Goal: Transaction & Acquisition: Book appointment/travel/reservation

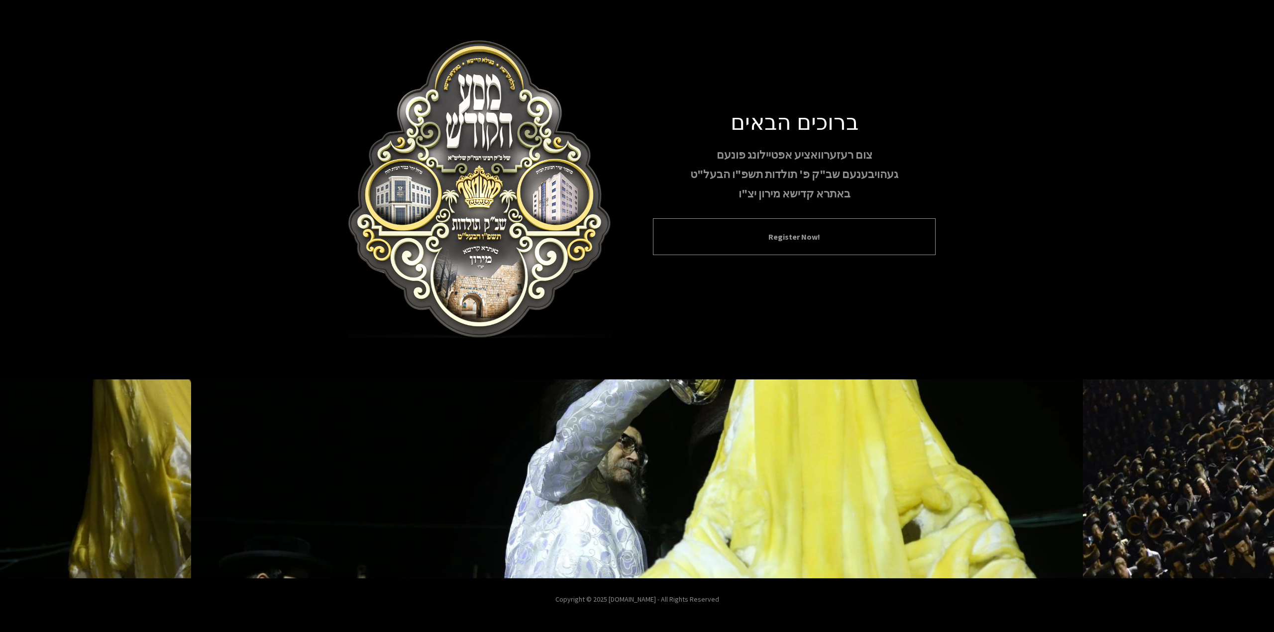
click at [822, 235] on button "Register Now!" at bounding box center [794, 237] width 258 height 12
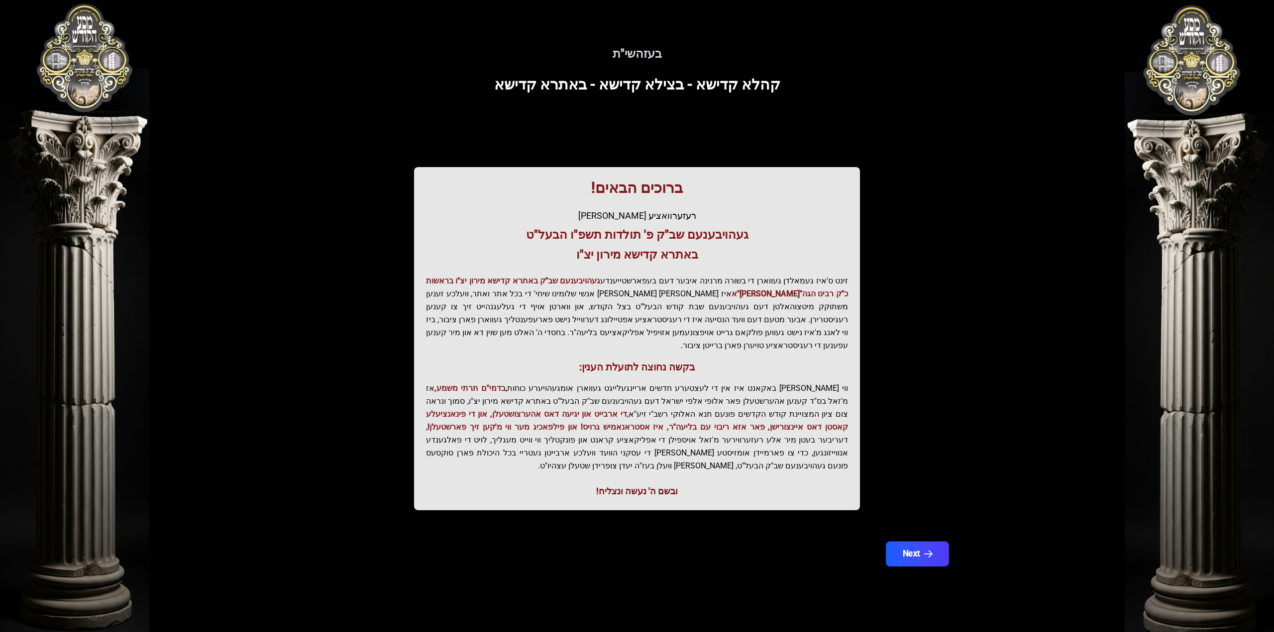
click at [907, 542] on button "Next" at bounding box center [917, 554] width 63 height 25
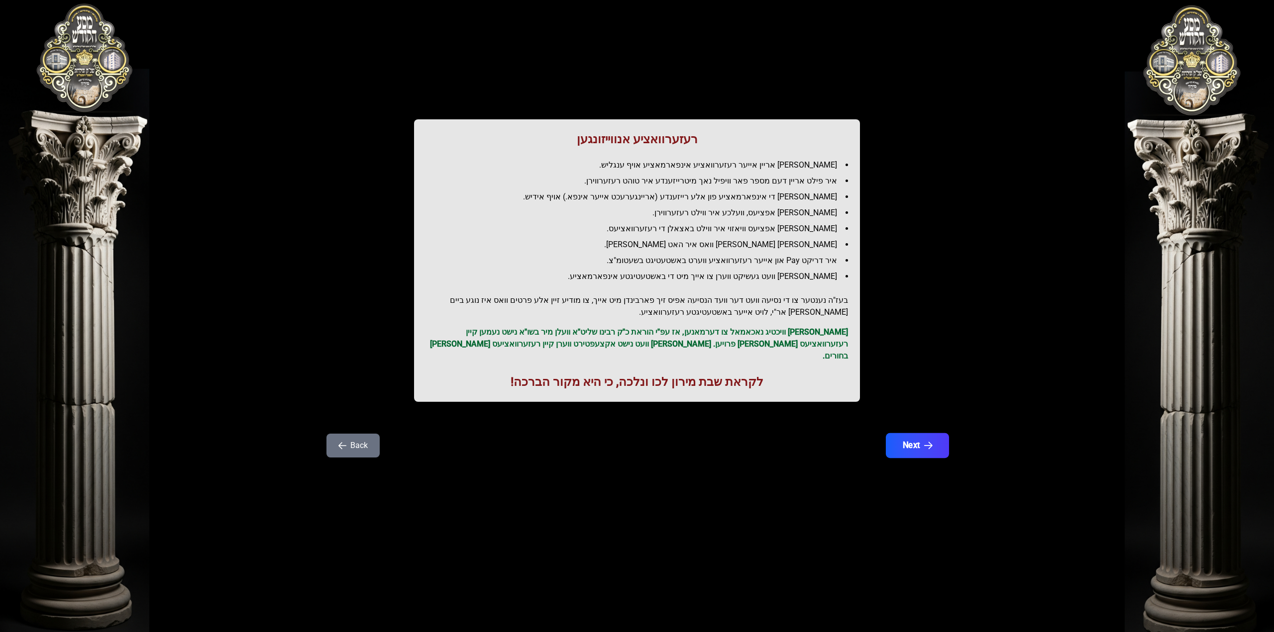
click at [918, 436] on button "Next" at bounding box center [917, 445] width 63 height 25
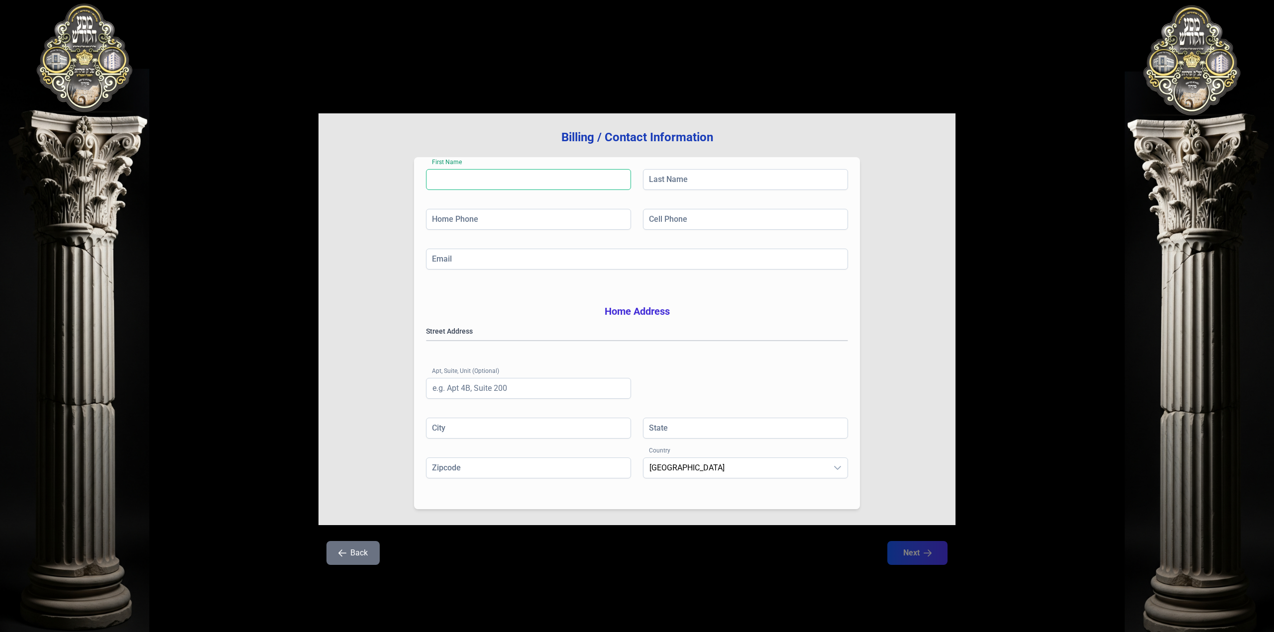
click at [476, 178] on input "First Name" at bounding box center [528, 179] width 205 height 21
type input "[PERSON_NAME]"
type input "[PHONE_NUMBER]"
type input "[EMAIL_ADDRESS][DOMAIN_NAME]"
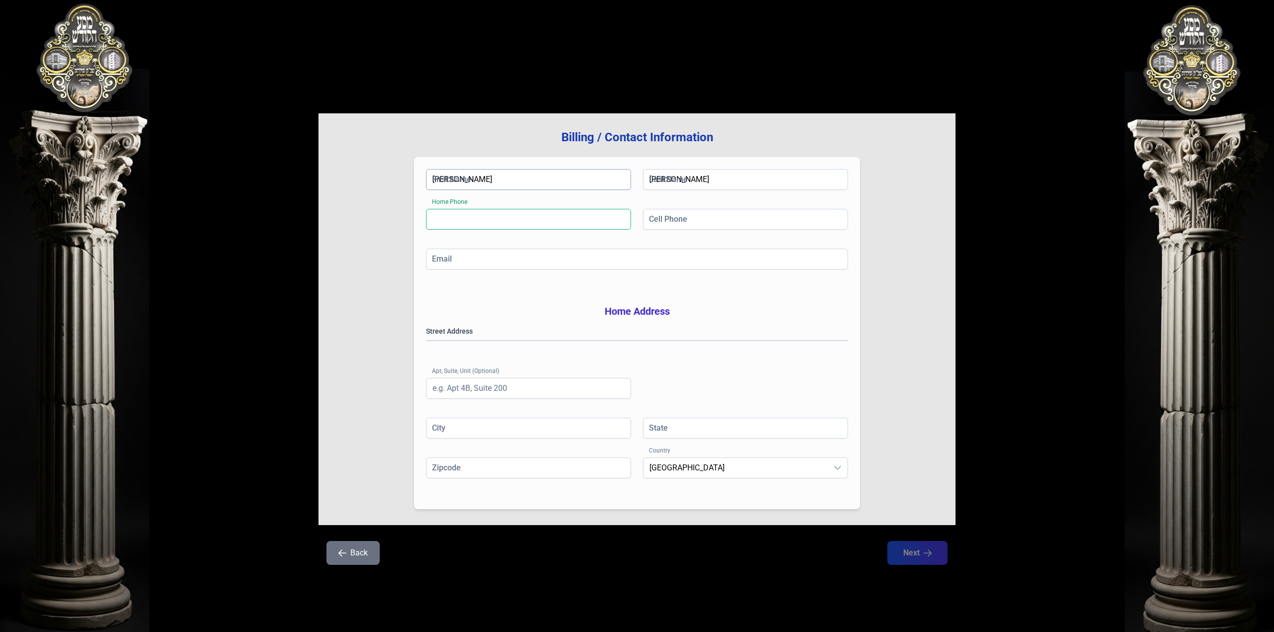
type input "Unit 202"
type input "MONROE"
type input "NY"
type input "10950"
type input "[PERSON_NAME]"
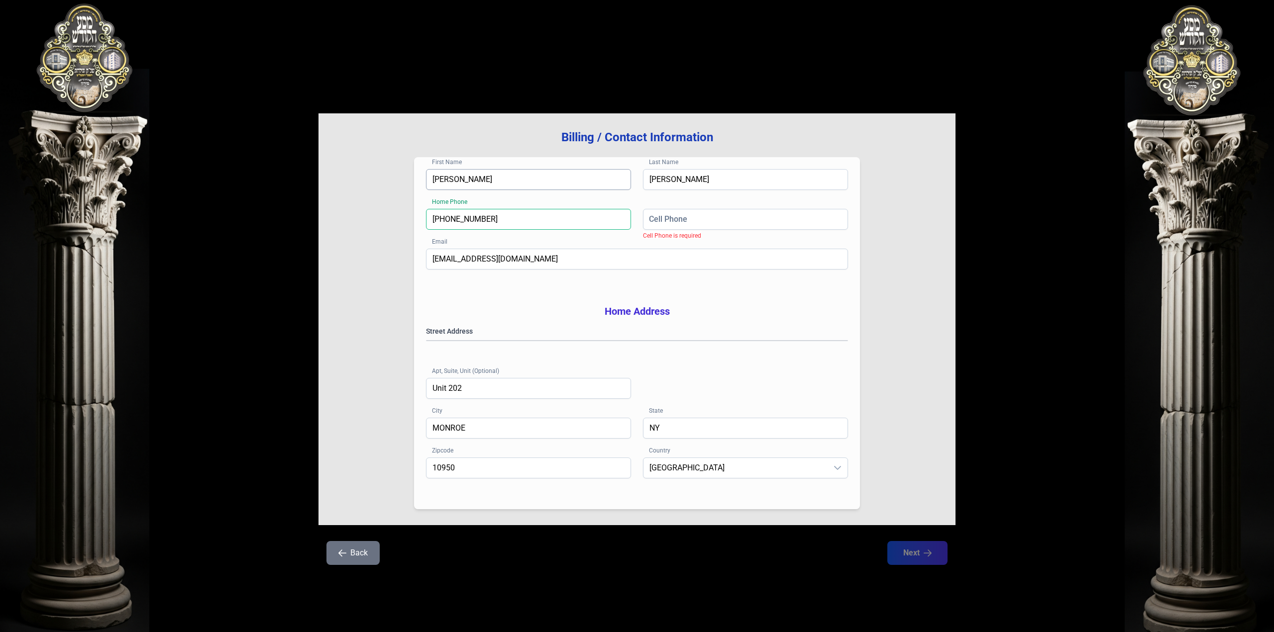
type input "[PHONE_NUMBER]"
click at [426, 341] on gmp-place-autocomplete at bounding box center [426, 341] width 0 height 0
type input "Monroe"
type input "109502160"
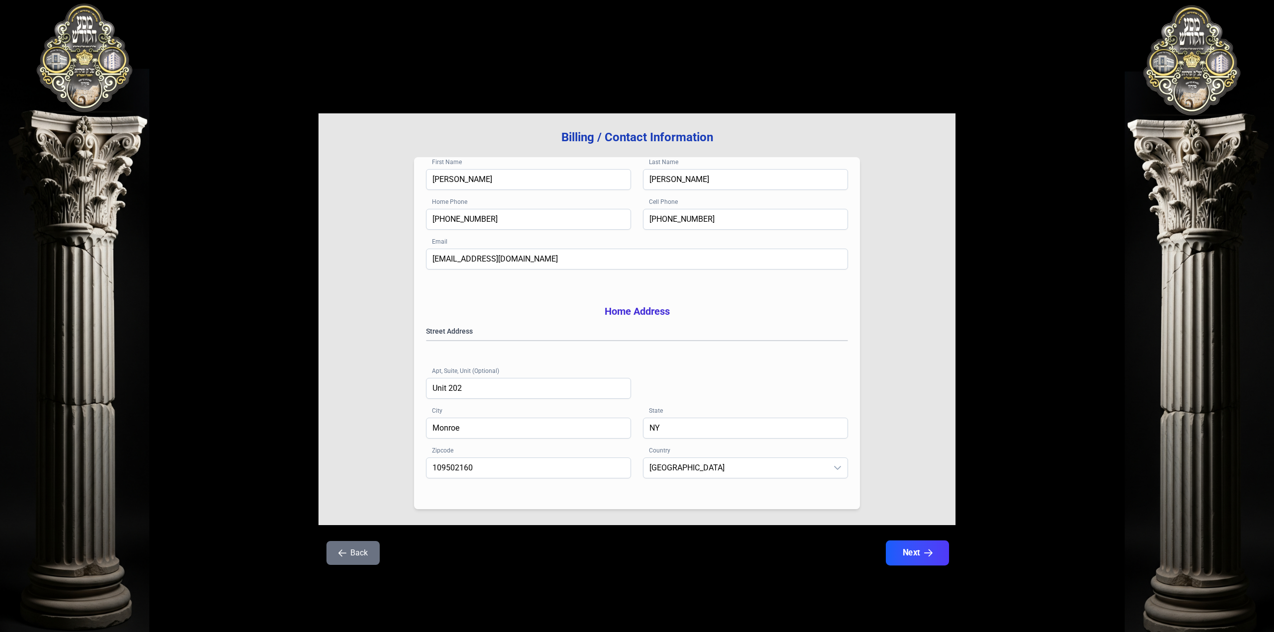
click at [933, 566] on button "Next" at bounding box center [917, 553] width 63 height 25
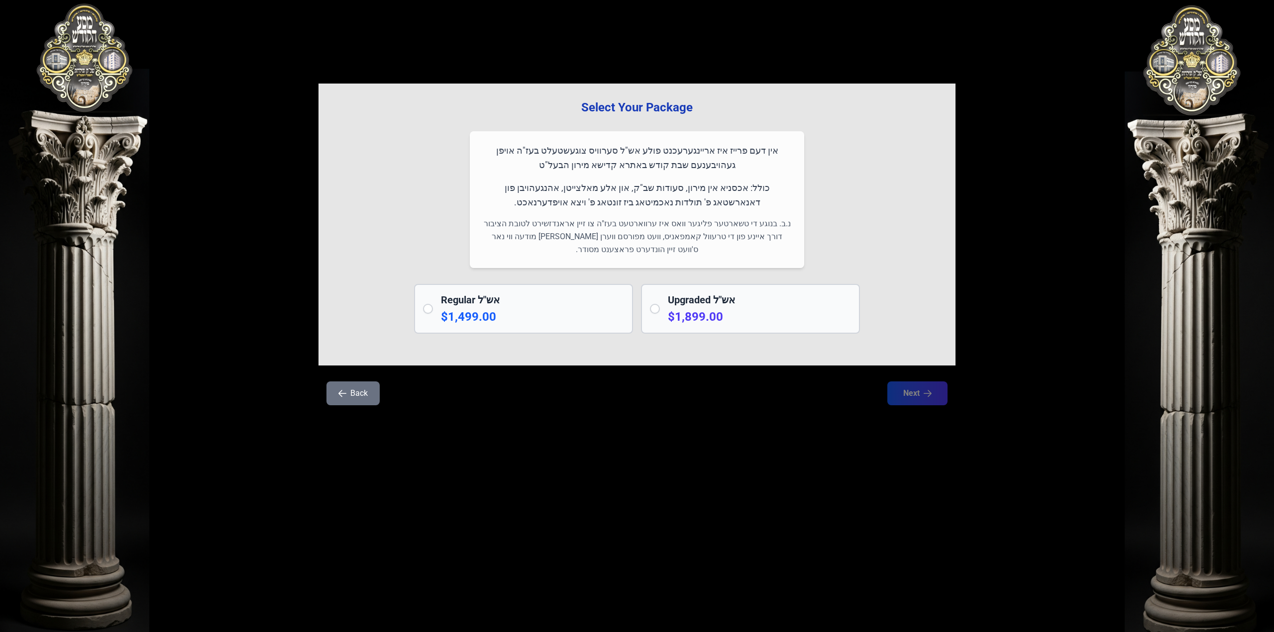
click at [768, 324] on p "$1,899.00" at bounding box center [759, 317] width 183 height 16
radio input "true"
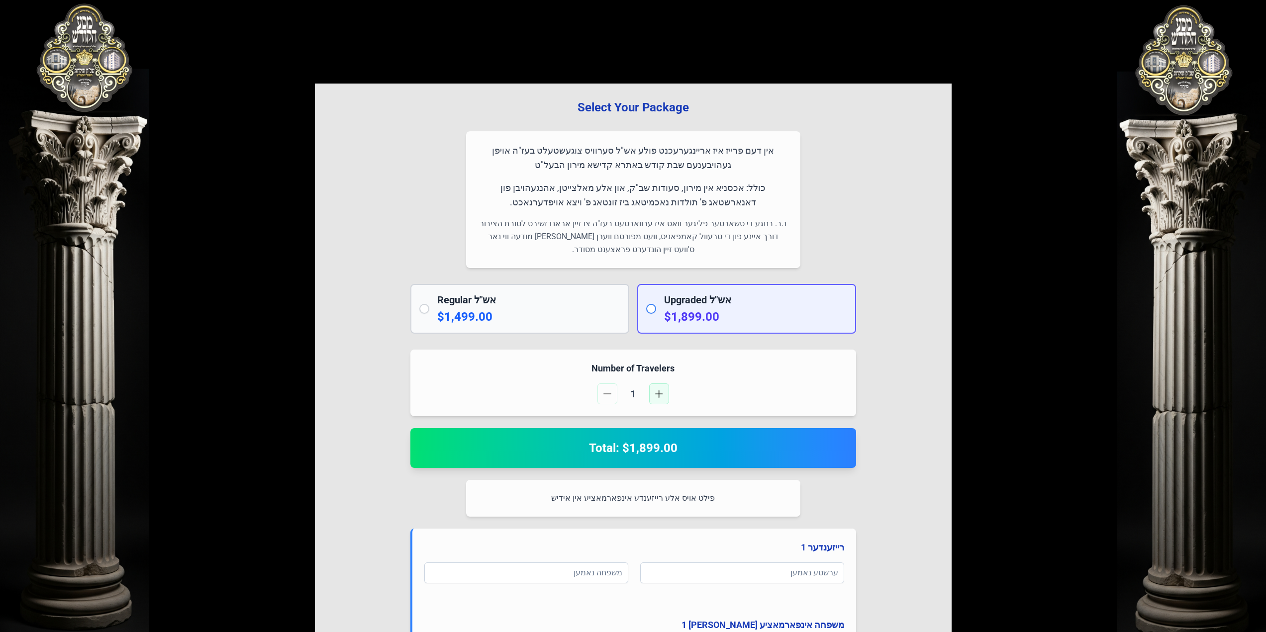
click at [660, 396] on span "button" at bounding box center [659, 394] width 8 height 8
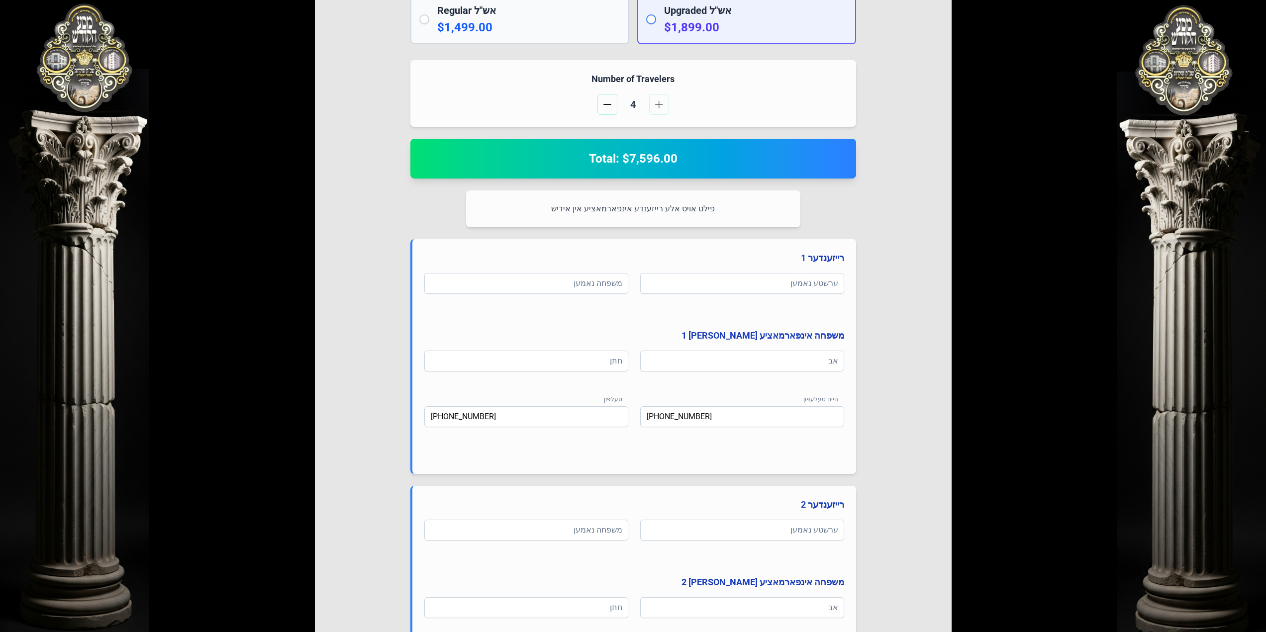
scroll to position [299, 0]
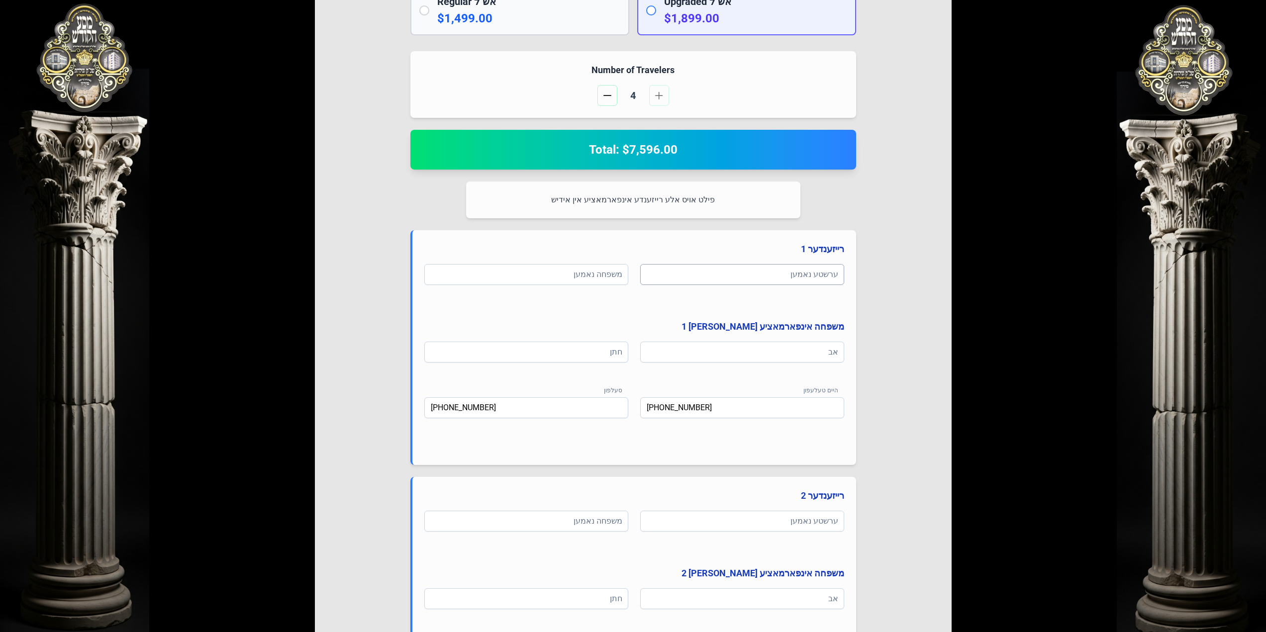
click at [796, 282] on div "ערשטע נאמען" at bounding box center [742, 280] width 204 height 32
click at [799, 275] on input at bounding box center [742, 274] width 204 height 21
click at [790, 276] on input "[PERSON_NAME]" at bounding box center [742, 274] width 204 height 21
type input "[PERSON_NAME]"
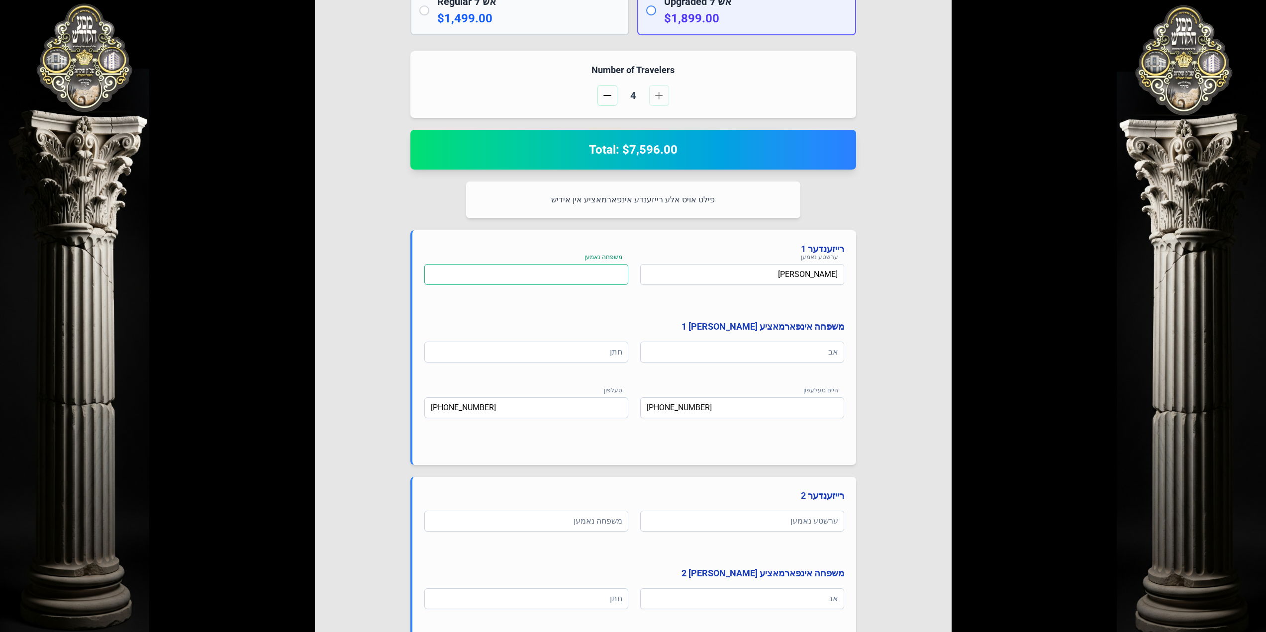
click at [602, 274] on input at bounding box center [526, 274] width 204 height 21
paste input "פריעדמאן"
type input "פריעדמאן"
click at [764, 358] on input at bounding box center [742, 352] width 204 height 21
type input "וואלף"
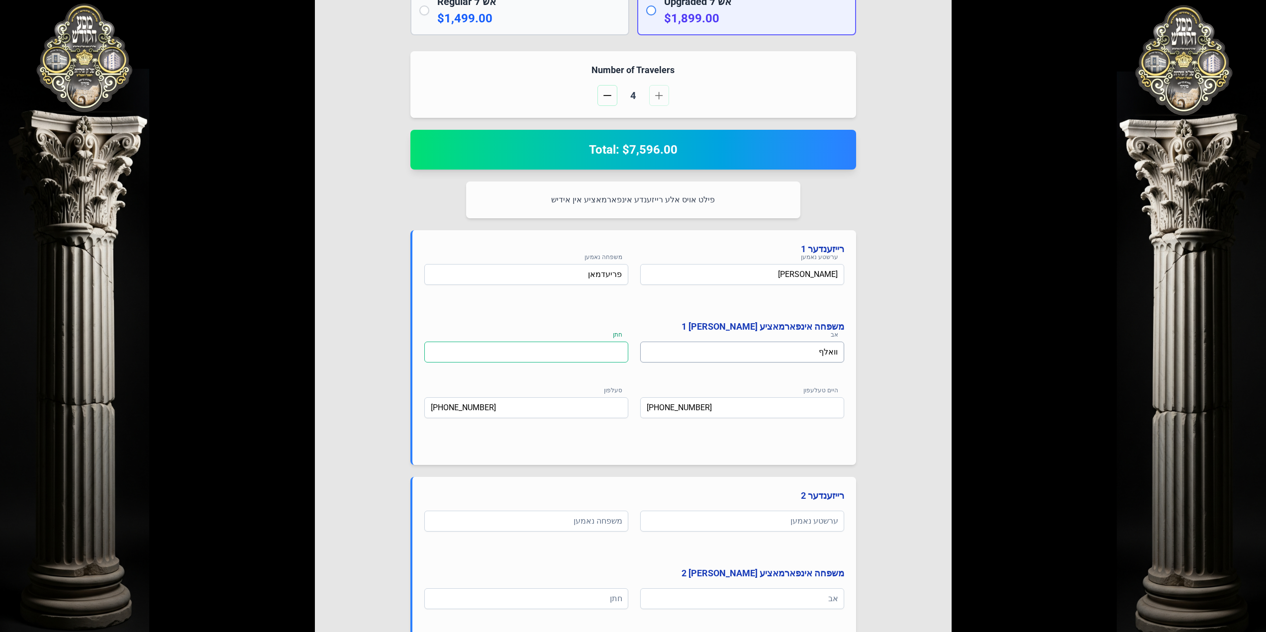
type input "ה"
type input "נ"
type input "ה"
click at [610, 352] on input "[PERSON_NAME]" at bounding box center [526, 352] width 204 height 21
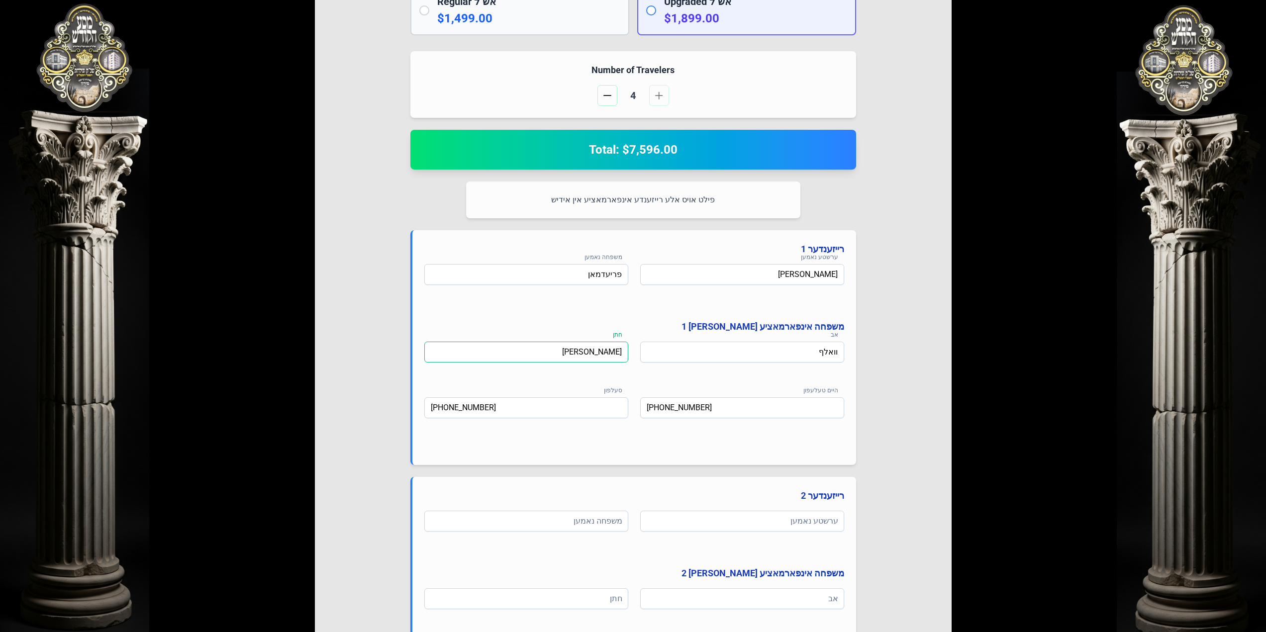
click at [610, 352] on input "[PERSON_NAME]" at bounding box center [526, 352] width 204 height 21
type input "[PERSON_NAME]"
click at [608, 404] on input "[PHONE_NUMBER]" at bounding box center [526, 408] width 204 height 21
click at [732, 411] on input "[PHONE_NUMBER]" at bounding box center [742, 408] width 204 height 21
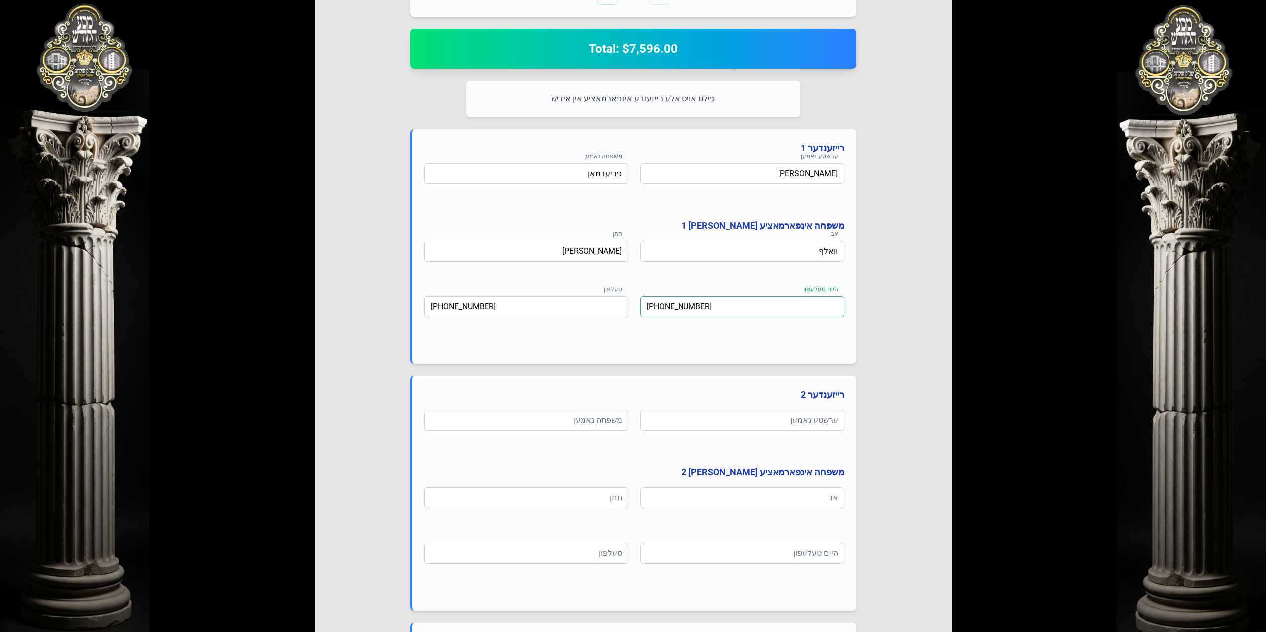
scroll to position [547, 0]
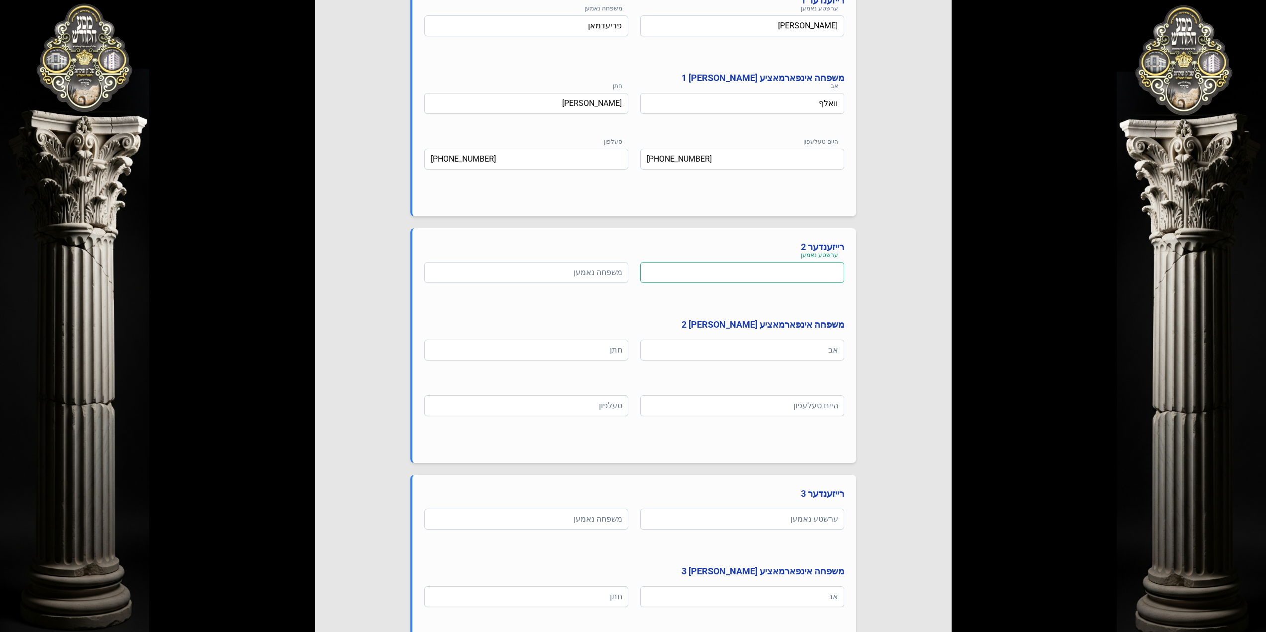
click at [785, 274] on input at bounding box center [742, 272] width 204 height 21
paste input "[PERSON_NAME]"
click at [798, 271] on input "[PERSON_NAME]" at bounding box center [742, 272] width 204 height 21
type input "[PERSON_NAME]"
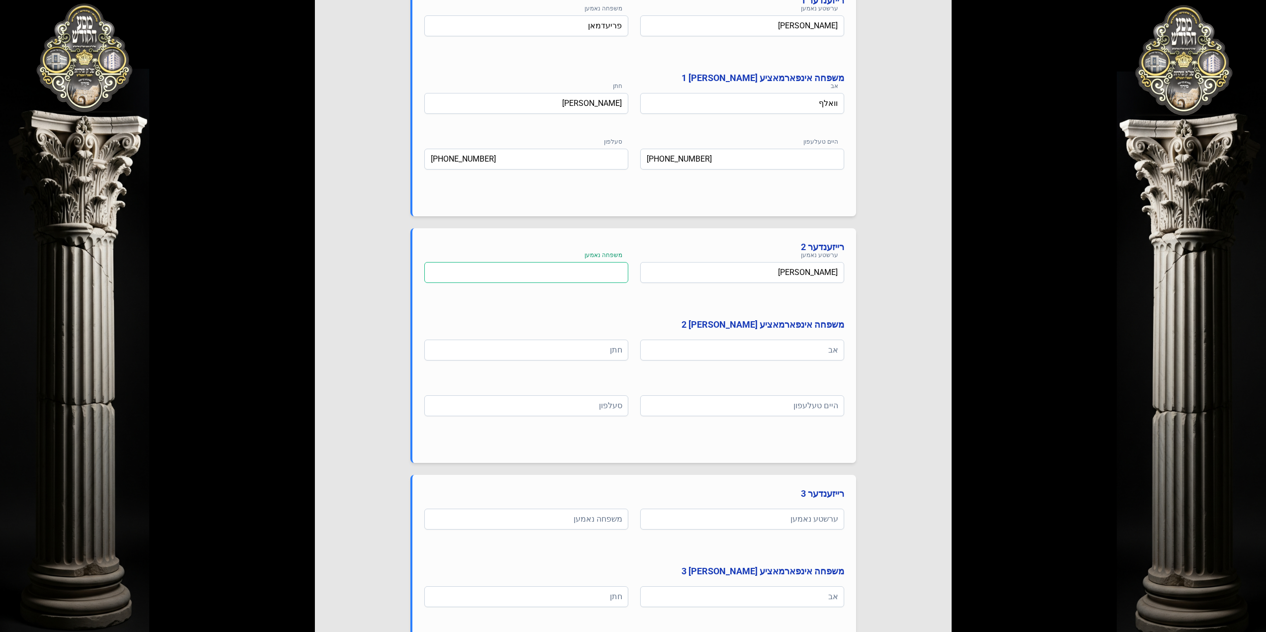
click at [596, 269] on input at bounding box center [526, 272] width 204 height 21
paste input "ווייס"
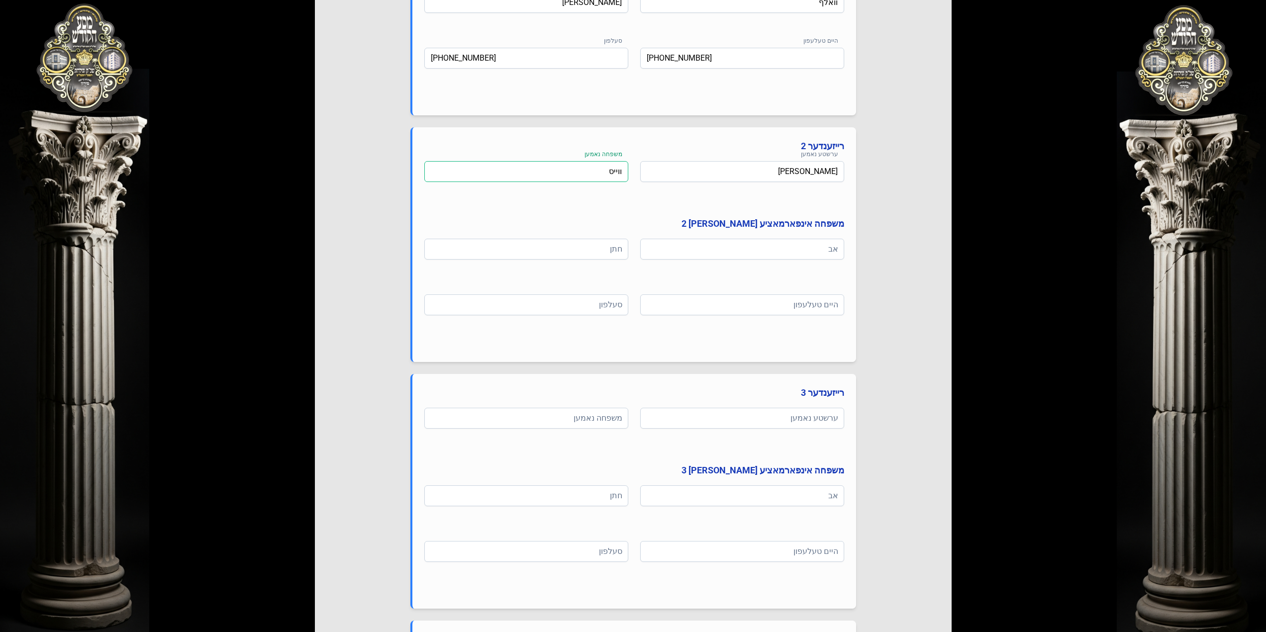
scroll to position [746, 0]
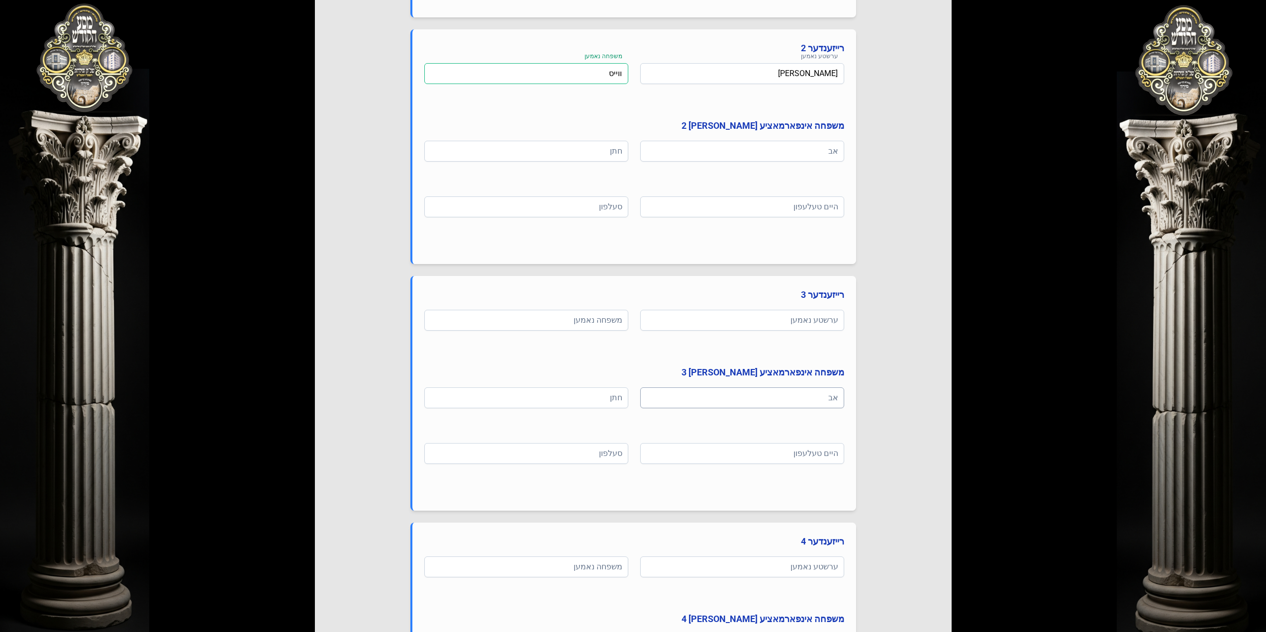
type input "ווייס"
click at [812, 398] on input at bounding box center [742, 398] width 204 height 21
paste input "ווייס"
type input "ווייס"
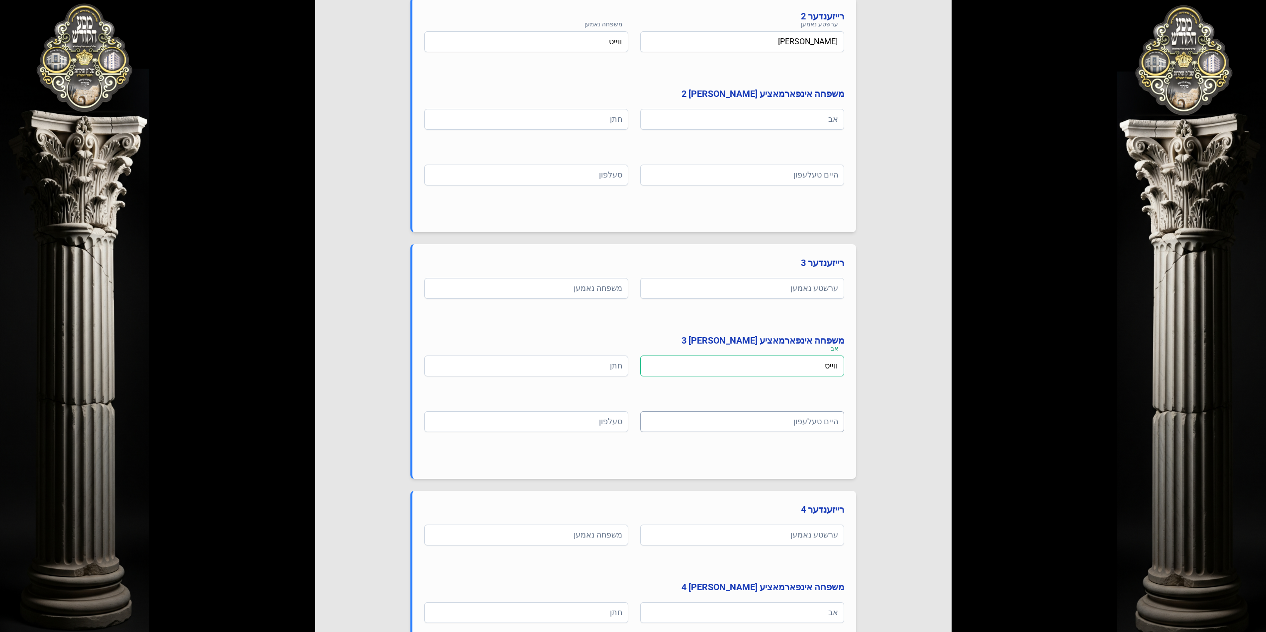
scroll to position [796, 0]
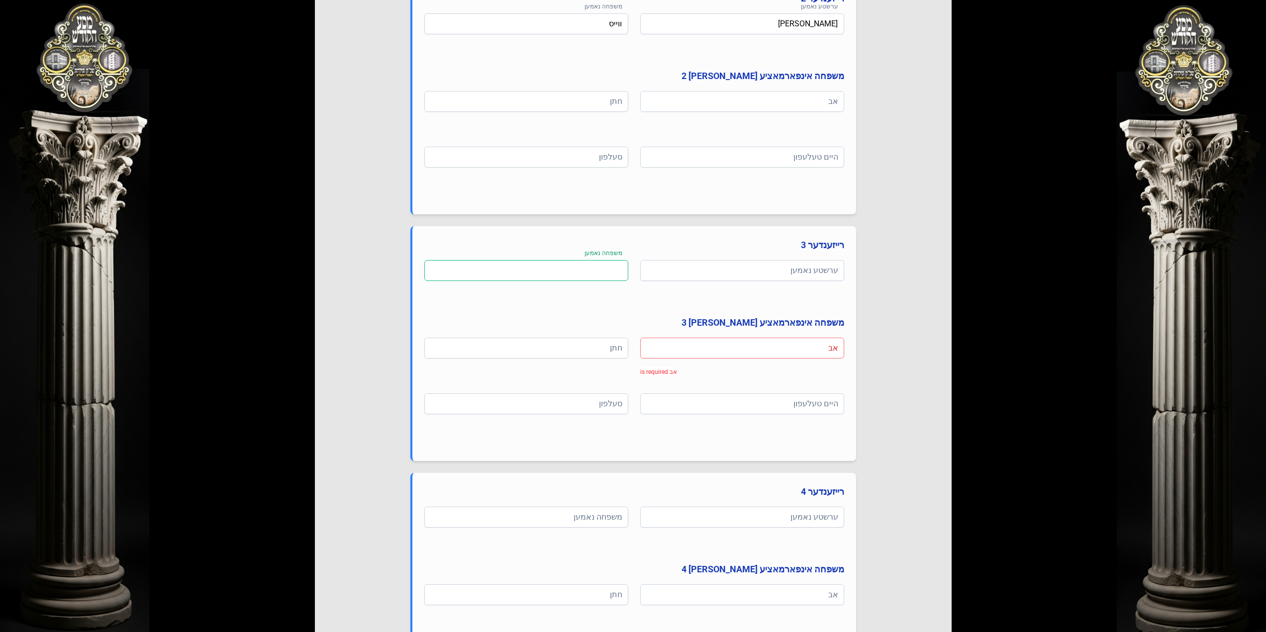
click at [572, 271] on input at bounding box center [526, 270] width 204 height 21
paste input "ווייס"
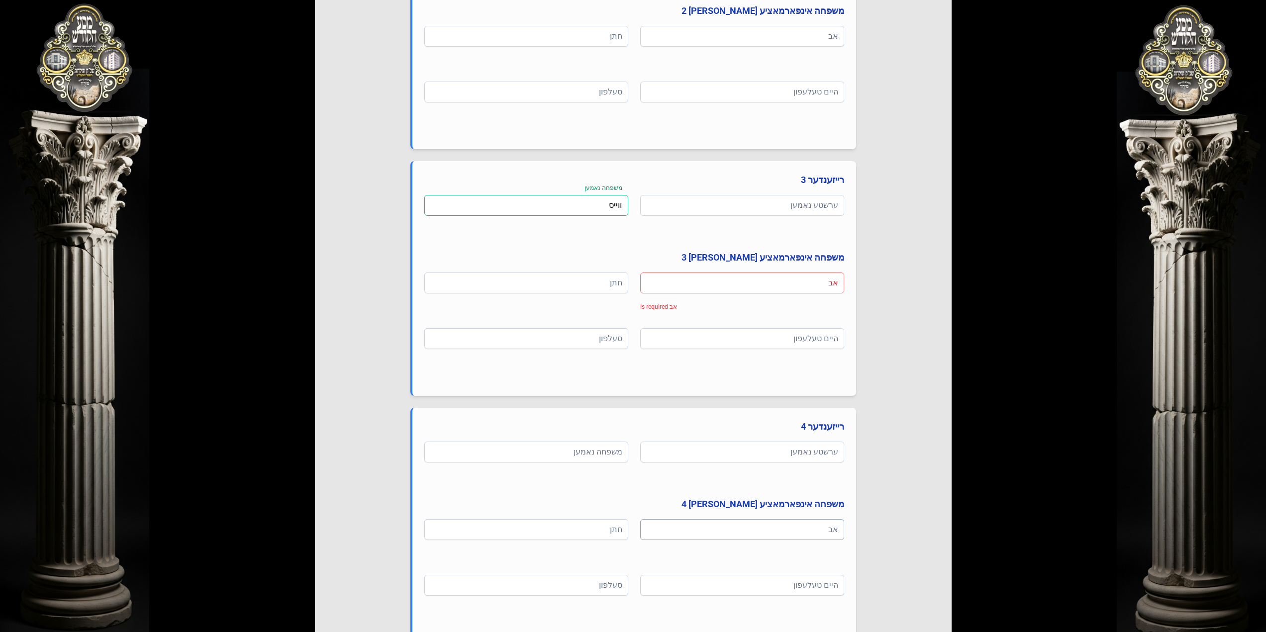
scroll to position [945, 0]
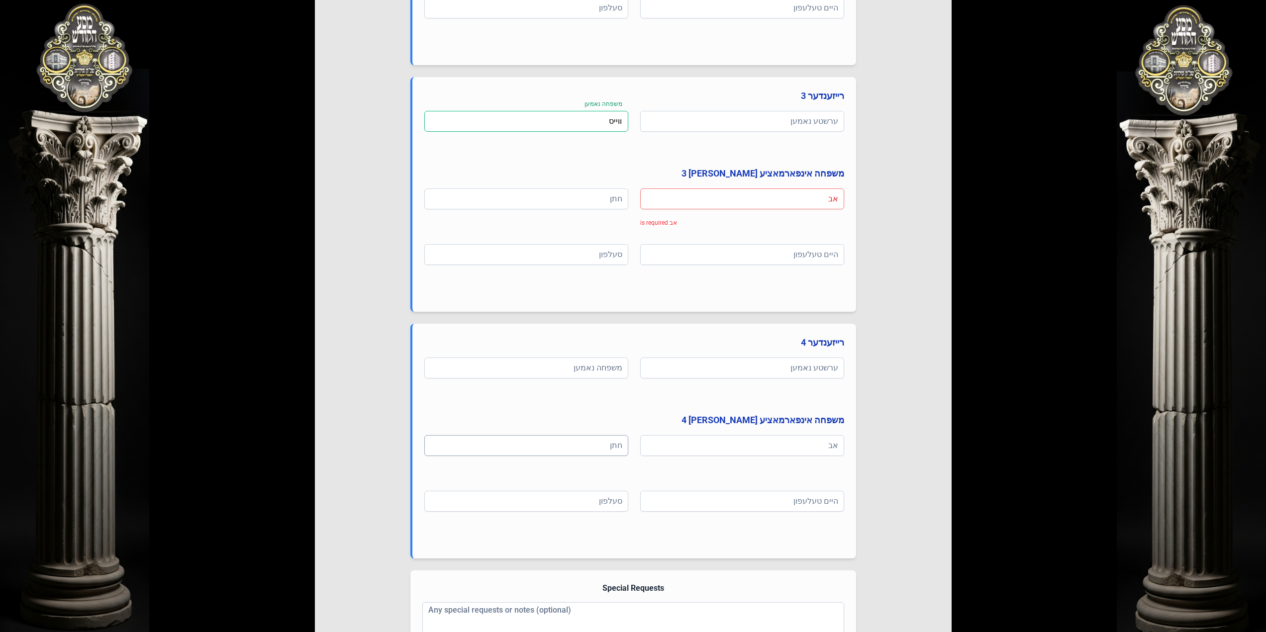
type input "ווייס"
click at [603, 447] on input at bounding box center [526, 445] width 204 height 21
paste input "ווייס"
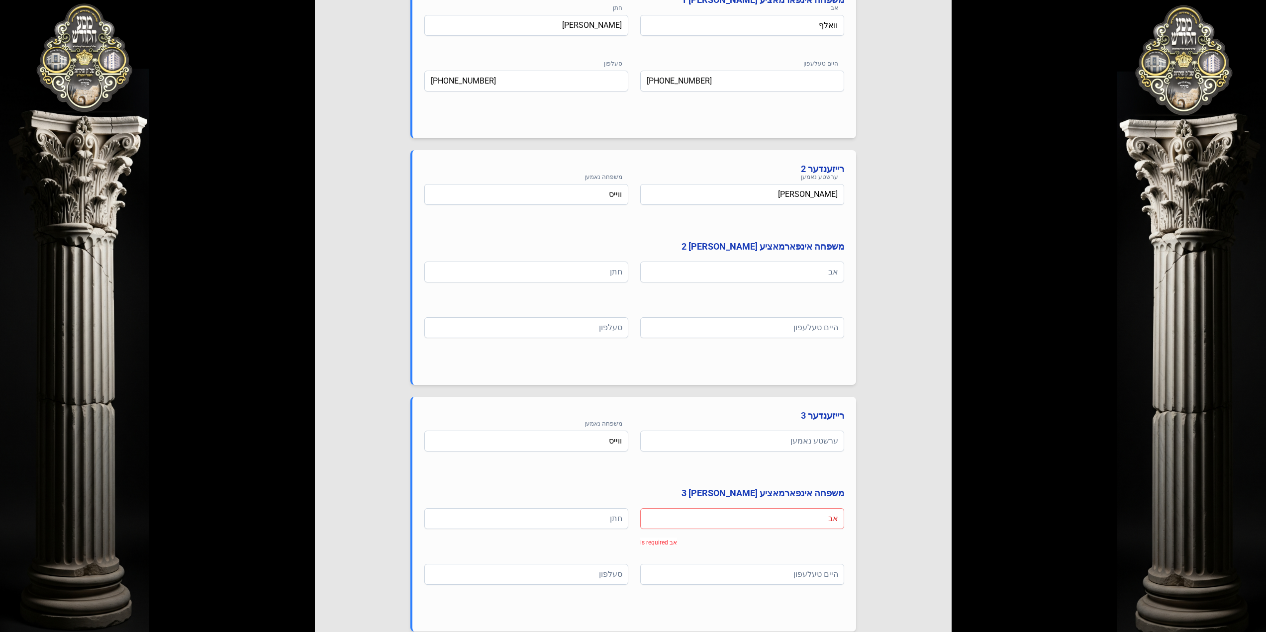
scroll to position [624, 0]
type input "ווייס"
click at [820, 196] on input "[PERSON_NAME]" at bounding box center [742, 195] width 204 height 21
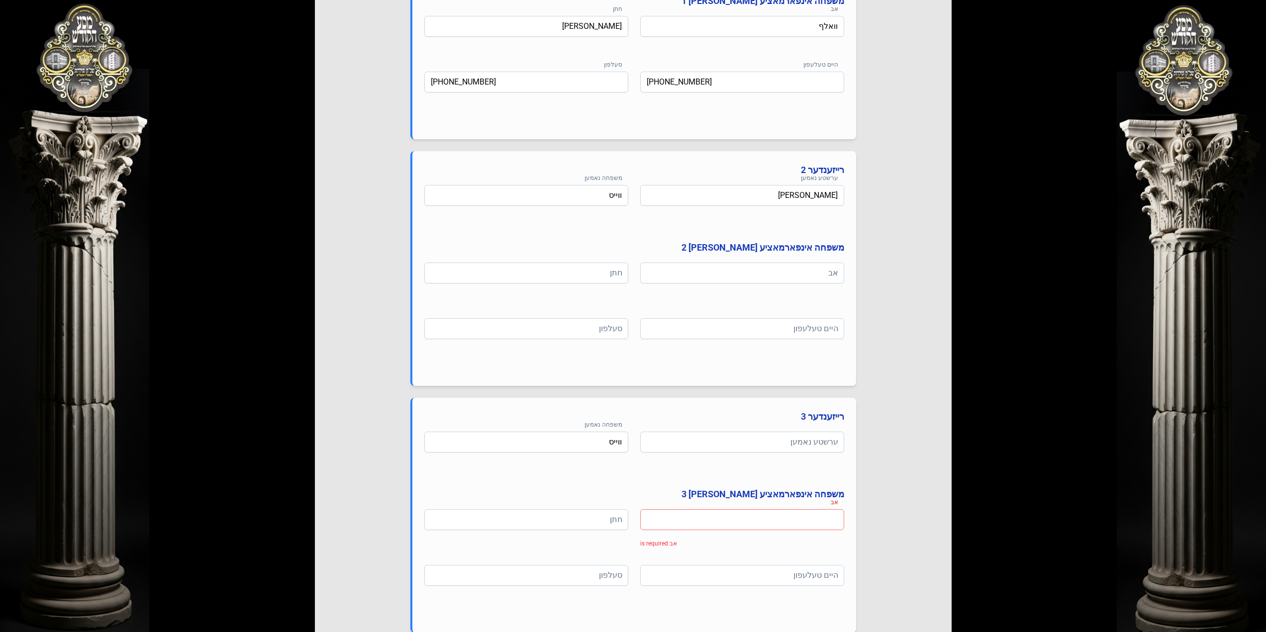
click at [797, 513] on input at bounding box center [742, 520] width 204 height 21
paste input "[PERSON_NAME]"
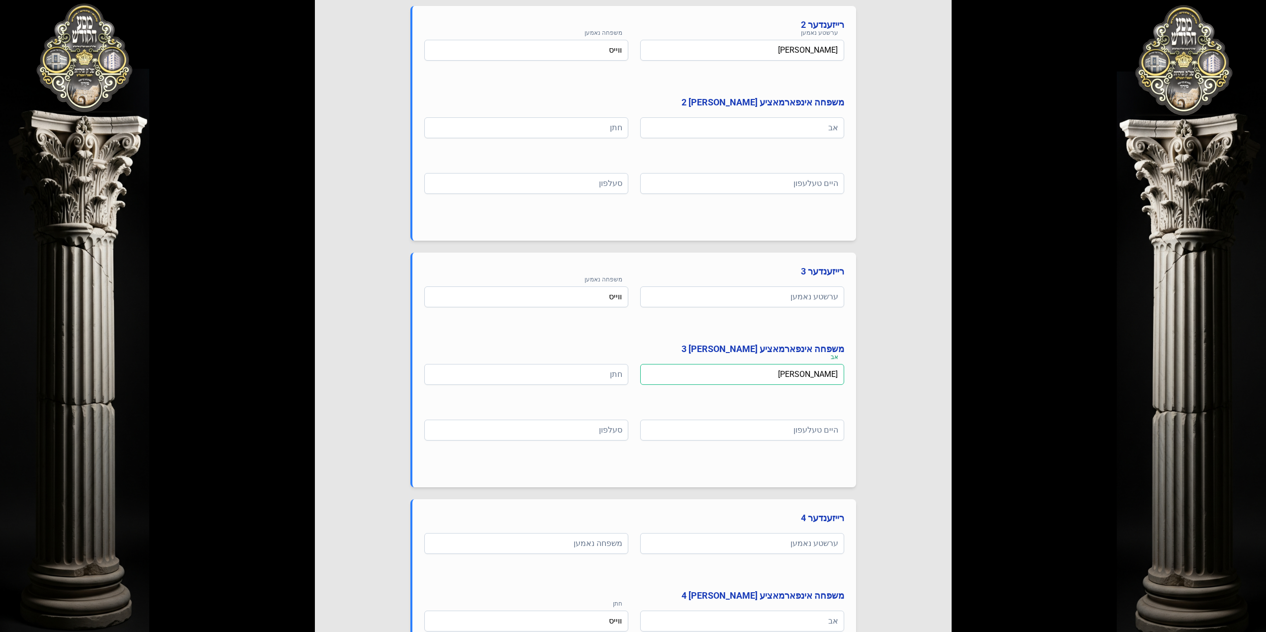
scroll to position [824, 0]
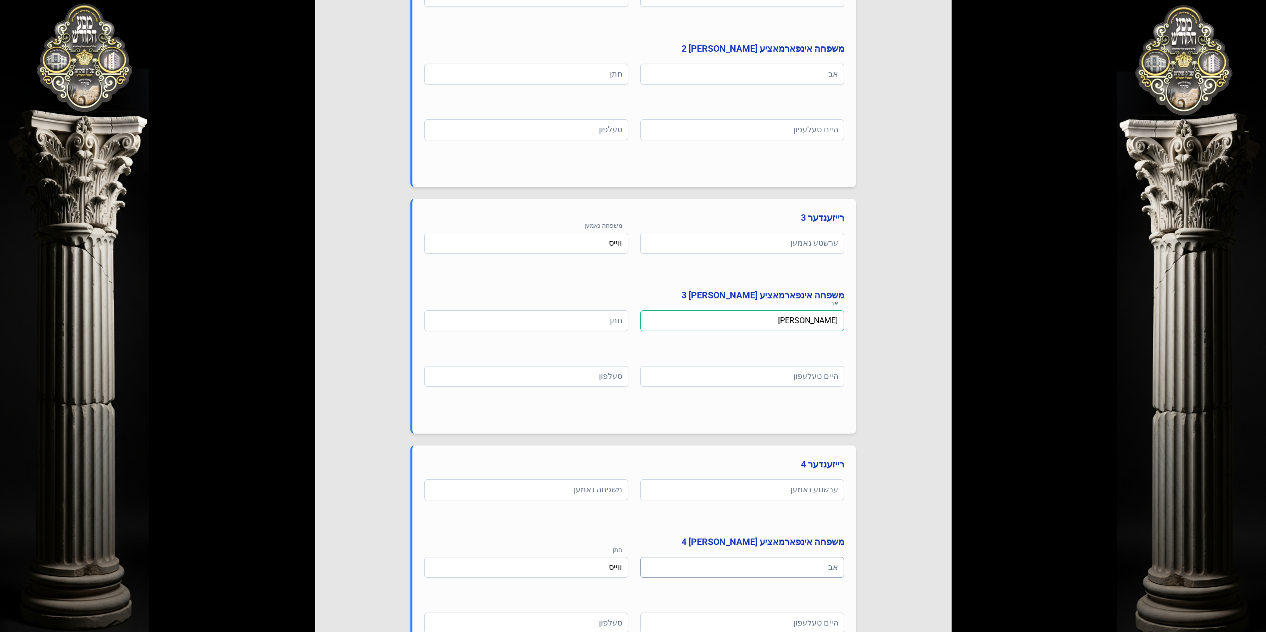
type input "[PERSON_NAME]"
click at [803, 567] on input at bounding box center [742, 567] width 204 height 21
paste input "[PERSON_NAME]"
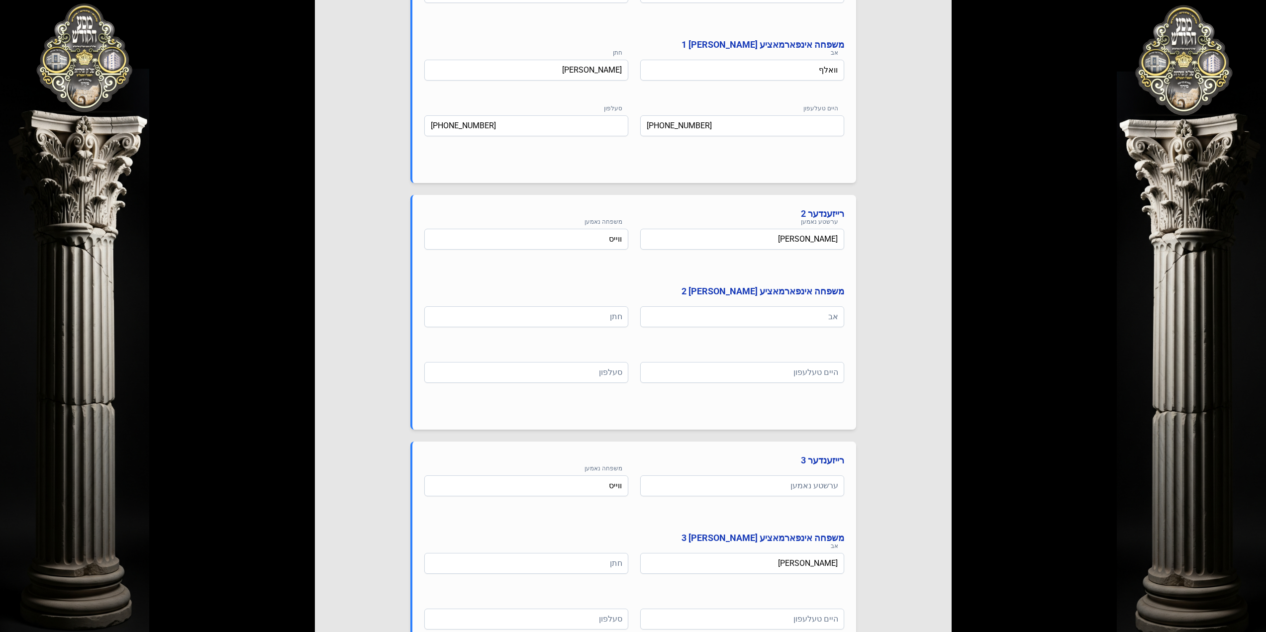
scroll to position [575, 0]
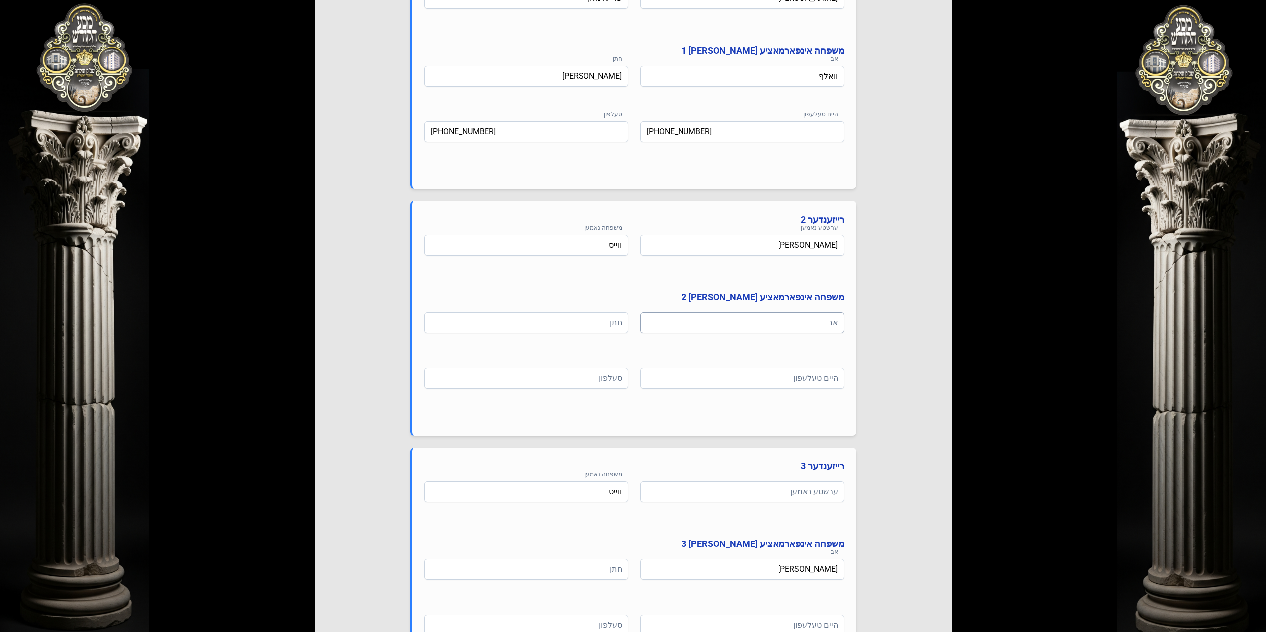
type input "[PERSON_NAME]"
click at [801, 321] on input at bounding box center [742, 322] width 204 height 21
type input "[PERSON_NAME]"
type input "ר"
type input "[PERSON_NAME]"
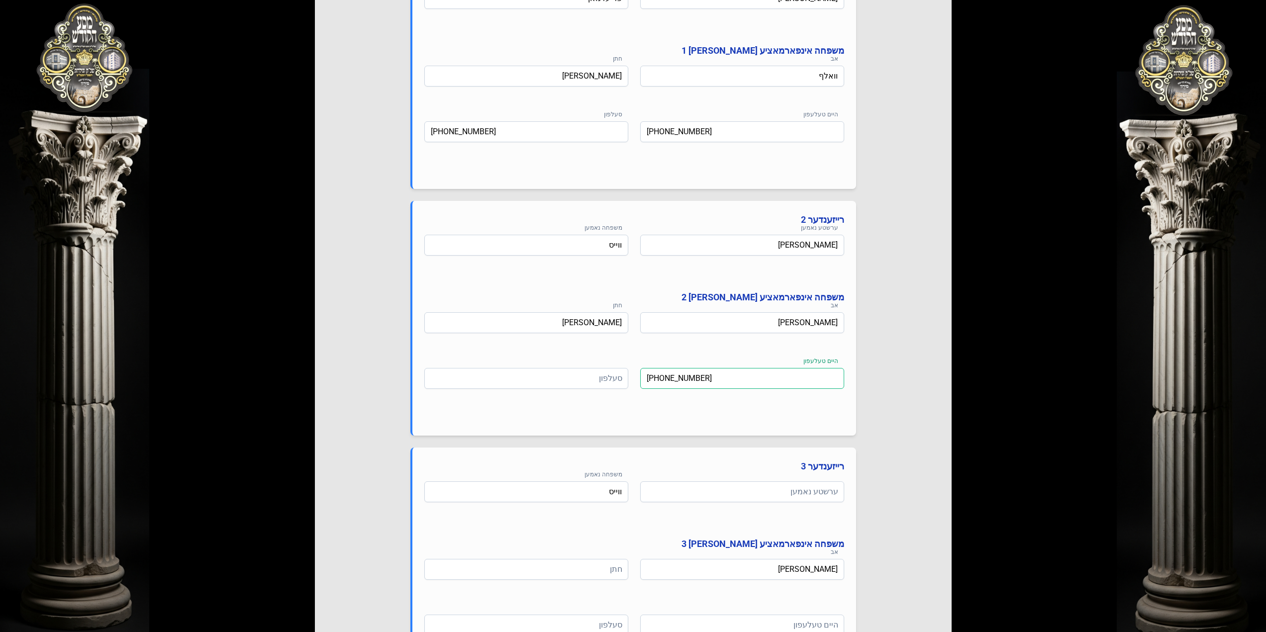
type input "[PHONE_NUMBER]"
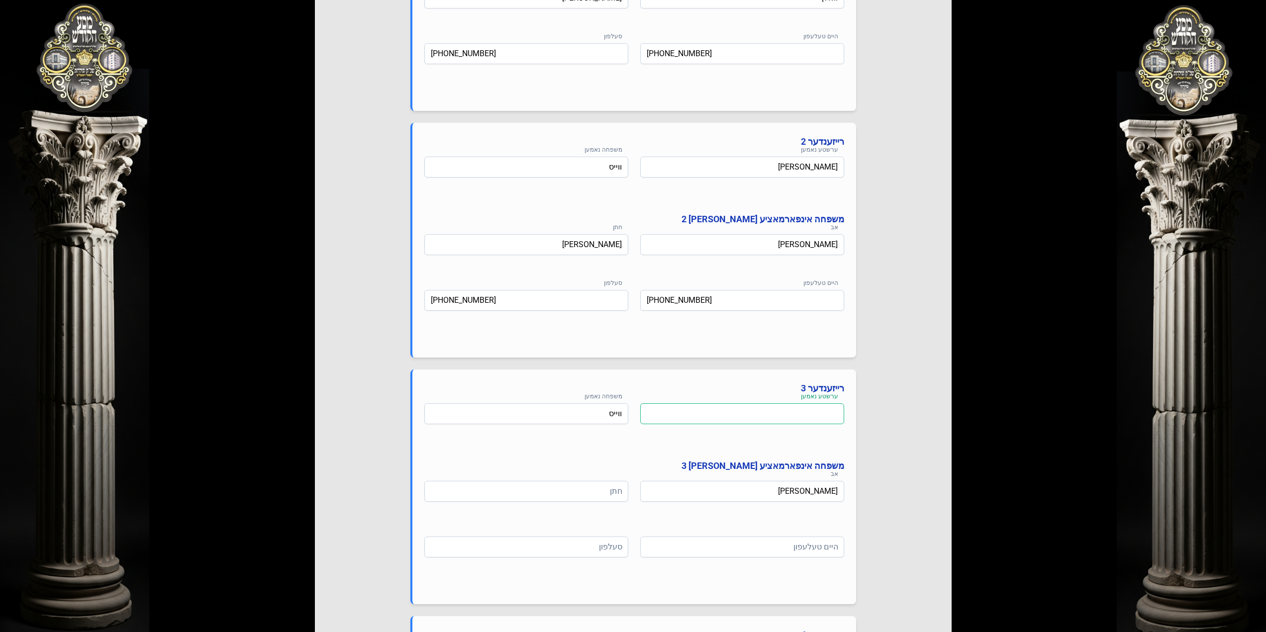
scroll to position [724, 0]
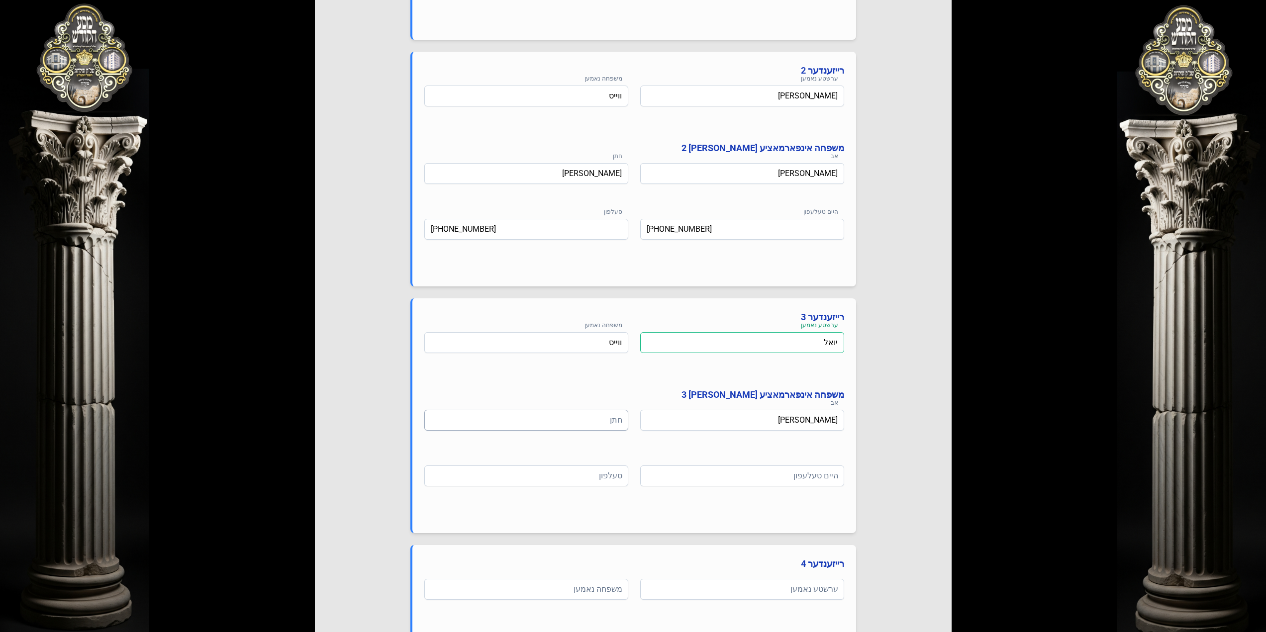
type input "יואל"
click at [597, 417] on input at bounding box center [526, 420] width 204 height 21
type input "ה"
type input "נ"
type input "מענדל הירש"
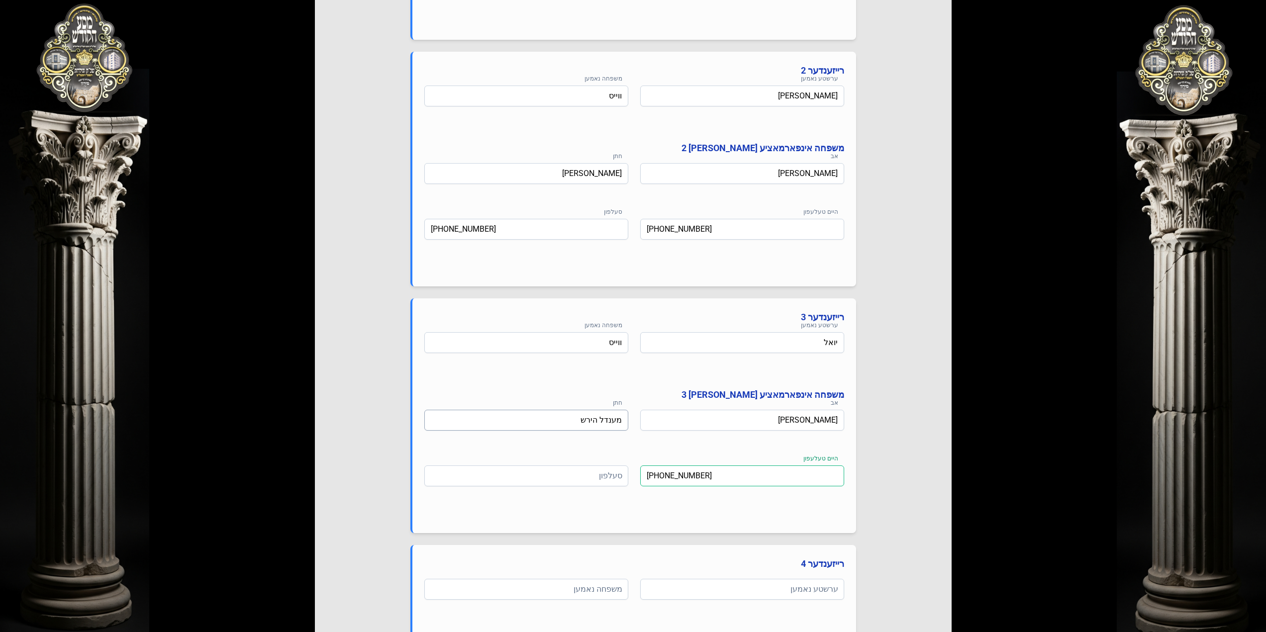
type input "[PHONE_NUMBER]"
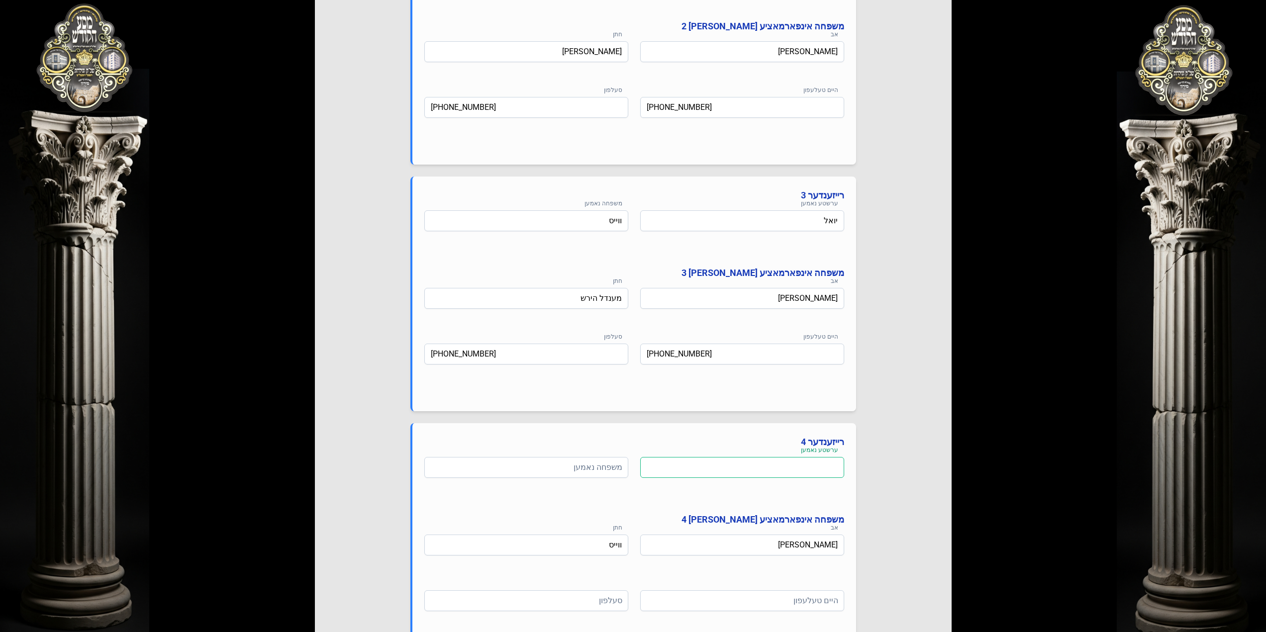
scroll to position [973, 0]
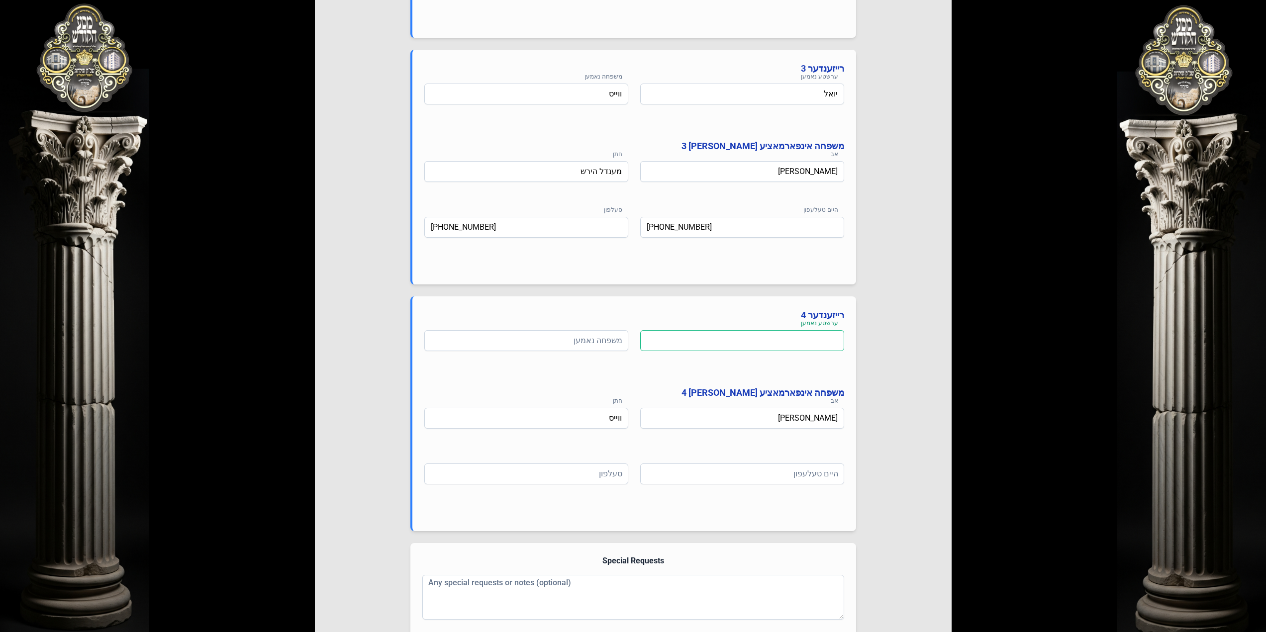
type input "ה"
type input "נ"
type input "ב"
type input "[PERSON_NAME]"
click at [615, 91] on input "ווייס" at bounding box center [526, 94] width 204 height 21
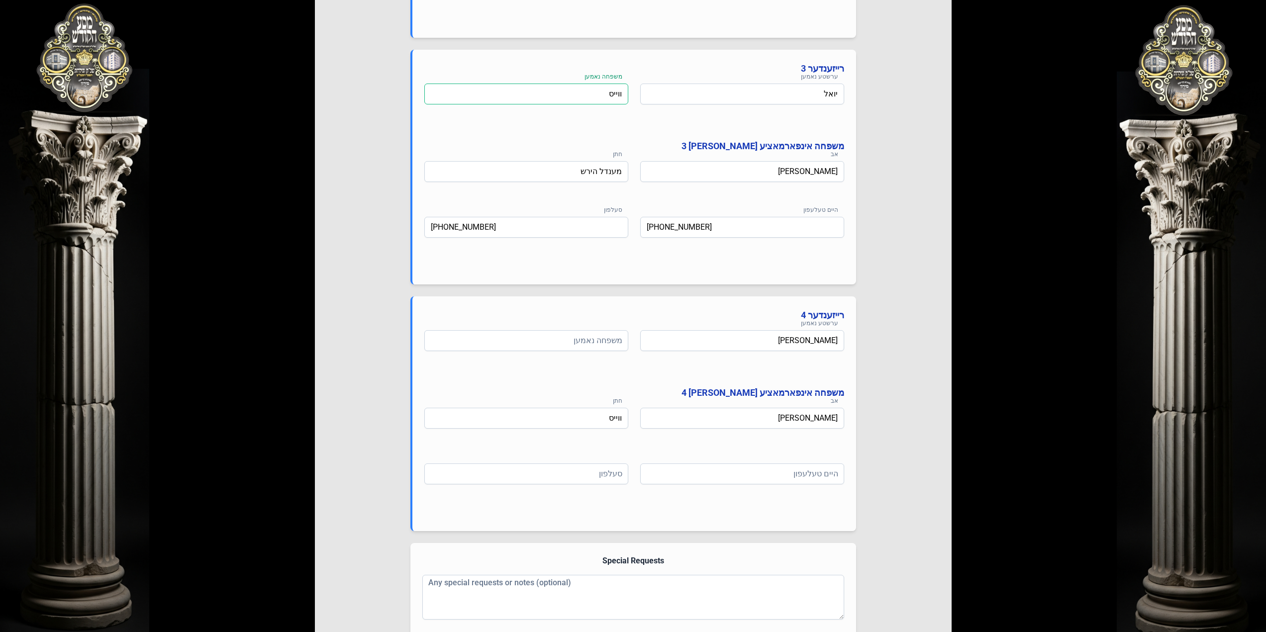
click at [615, 91] on input "ווייס" at bounding box center [526, 94] width 204 height 21
click at [603, 339] on input at bounding box center [526, 340] width 204 height 21
paste input "ווייס"
type input "ווייס"
drag, startPoint x: 593, startPoint y: 419, endPoint x: 633, endPoint y: 419, distance: 40.3
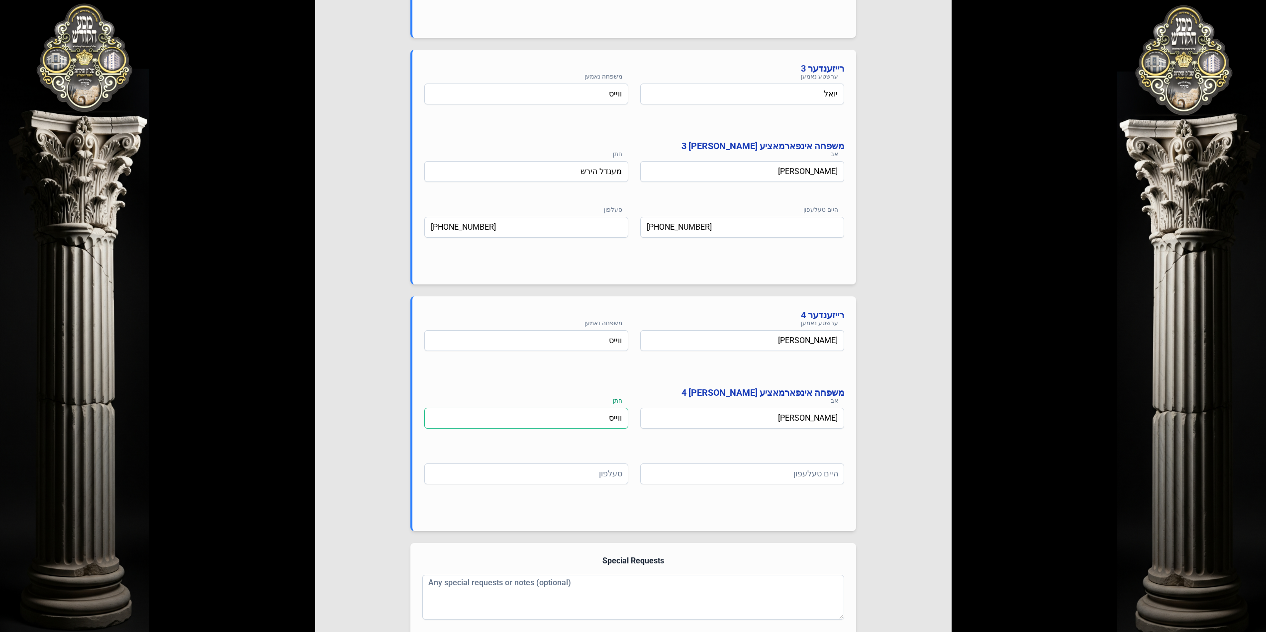
click at [633, 419] on div "אב [PERSON_NAME] ווייס" at bounding box center [634, 432] width 420 height 48
type input "ב"
type input "ה"
type input "נ"
type input "[PERSON_NAME]"
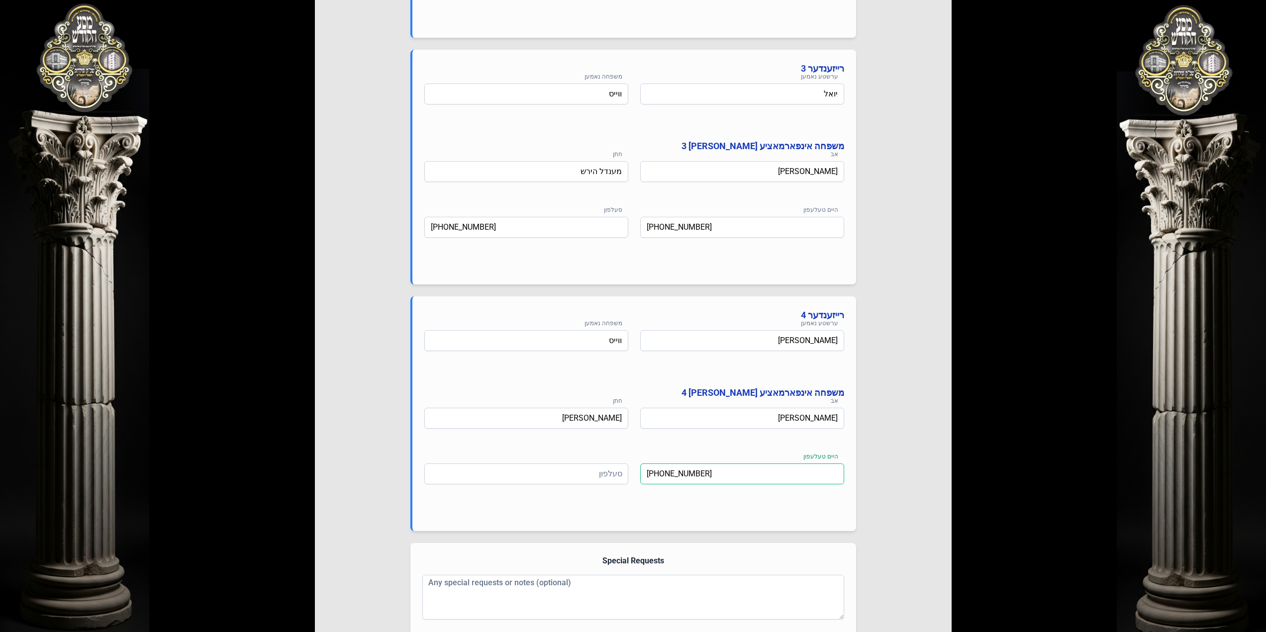
type input "[PHONE_NUMBER]"
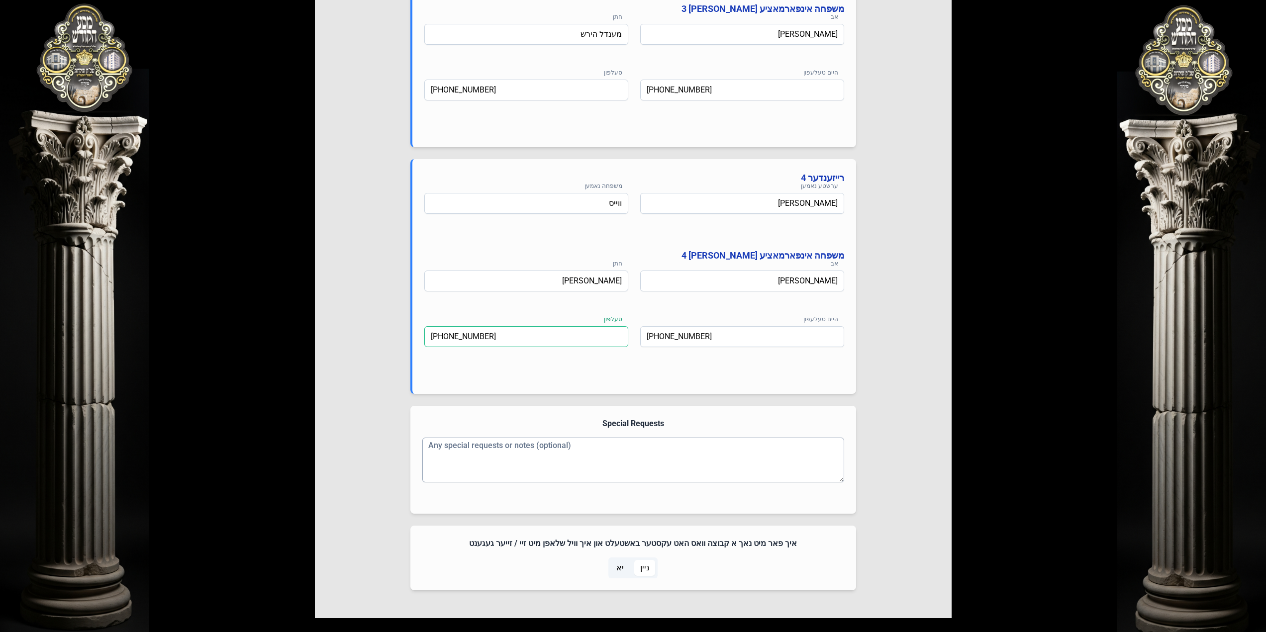
scroll to position [1172, 0]
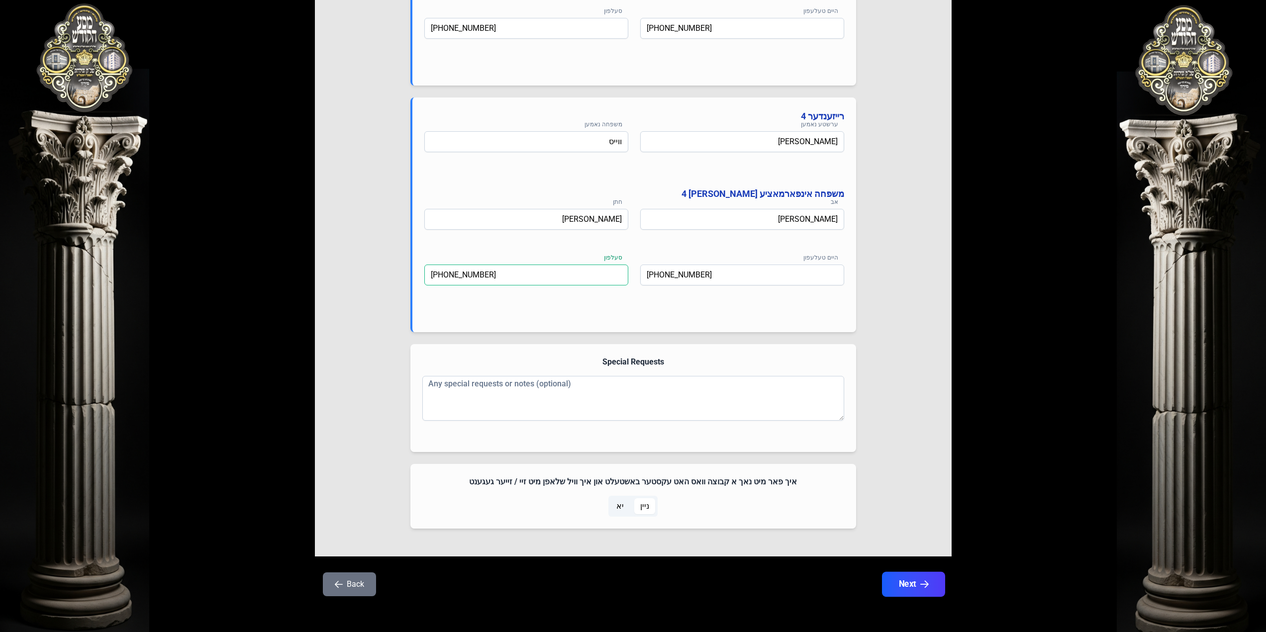
type input "[PHONE_NUMBER]"
click at [919, 582] on button "Next" at bounding box center [913, 584] width 63 height 25
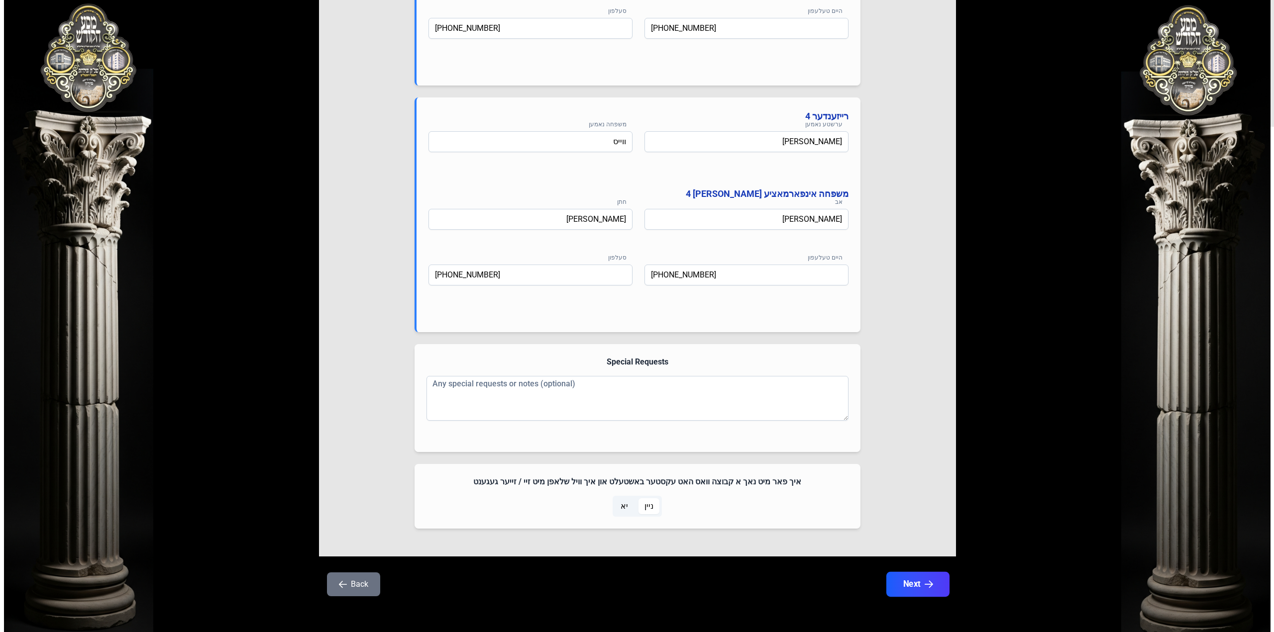
scroll to position [0, 0]
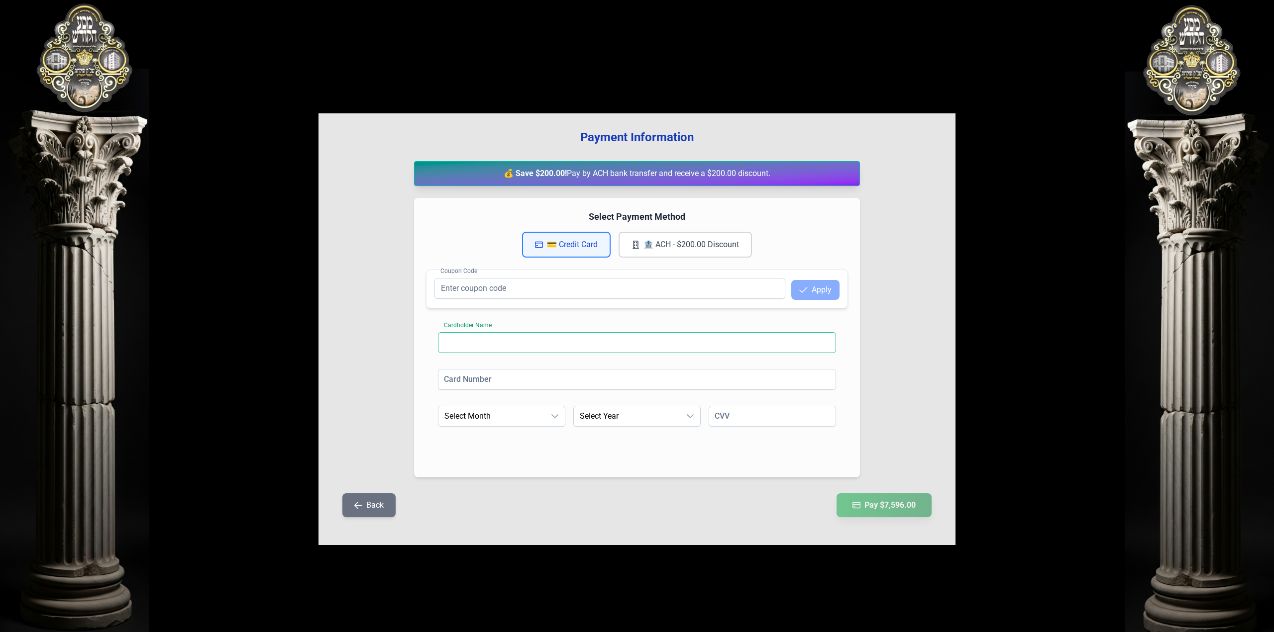
click at [467, 342] on input at bounding box center [637, 342] width 398 height 21
type input "[PERSON_NAME]"
type input "[CREDIT_CARD_NUMBER]"
click at [504, 421] on span "Select Month" at bounding box center [491, 417] width 106 height 20
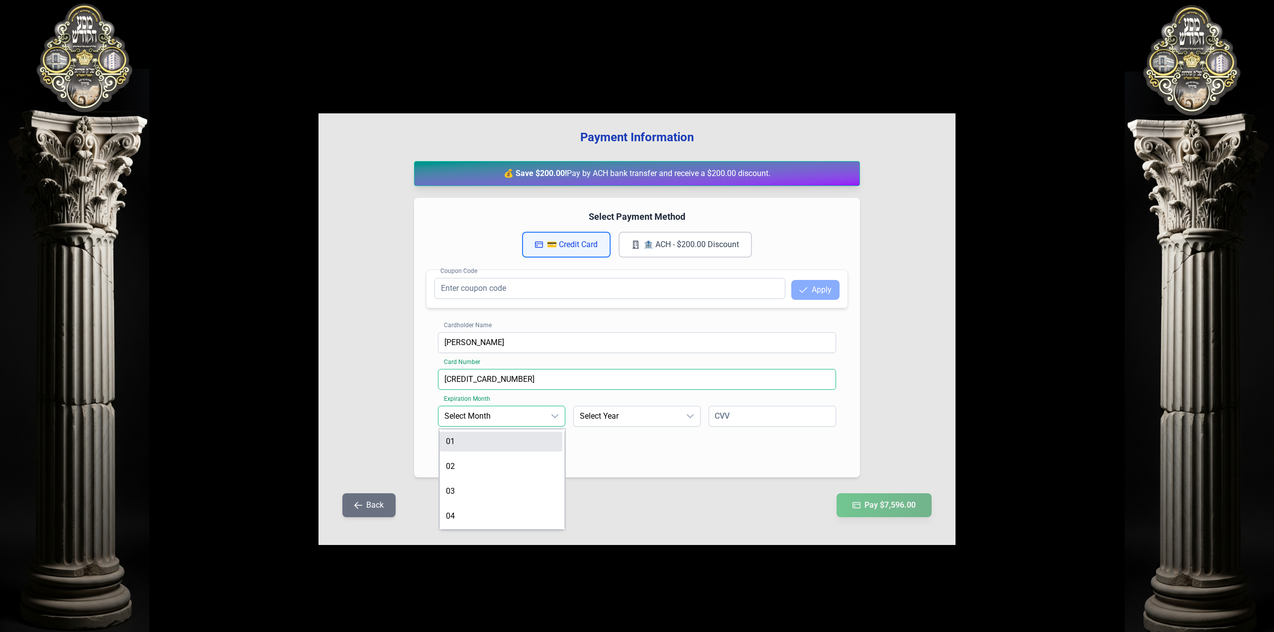
click at [531, 376] on input "[CREDIT_CARD_NUMBER]" at bounding box center [637, 379] width 398 height 21
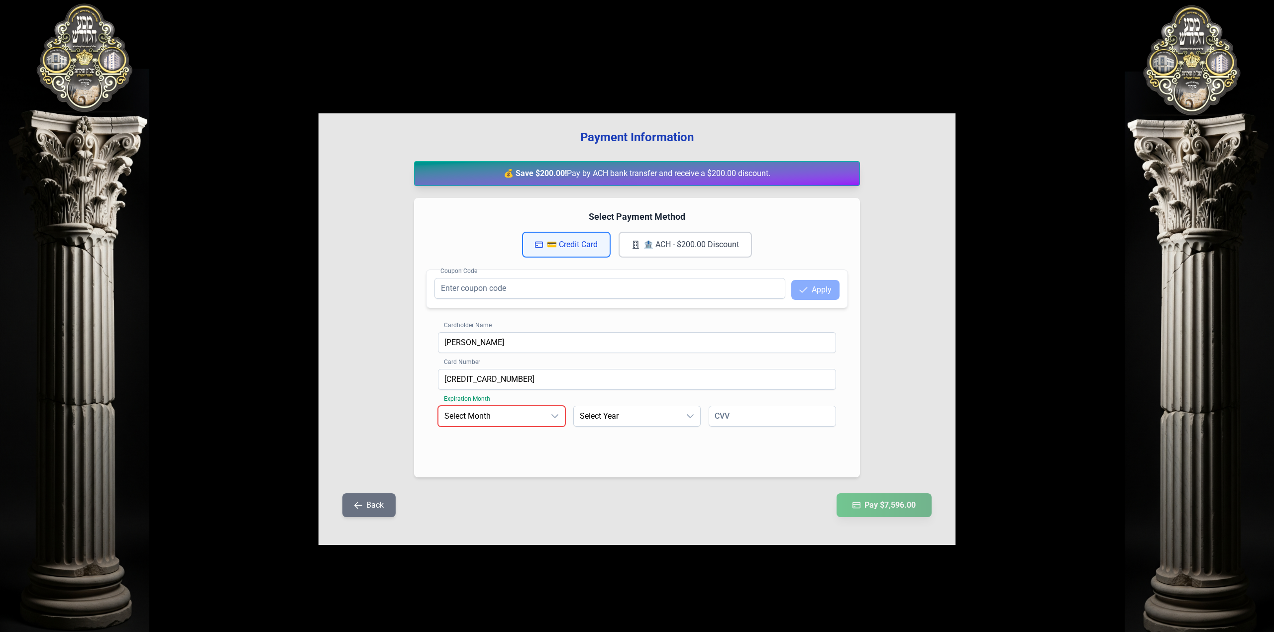
click at [521, 417] on span "Select Month" at bounding box center [491, 417] width 106 height 20
click at [474, 482] on li "05" at bounding box center [501, 492] width 122 height 20
click at [608, 406] on div "Cardholder Name [PERSON_NAME] Card Number [CREDIT_CARD_NUMBER] Expiration Month…" at bounding box center [637, 392] width 422 height 145
click at [611, 415] on span "Select Year" at bounding box center [627, 417] width 106 height 20
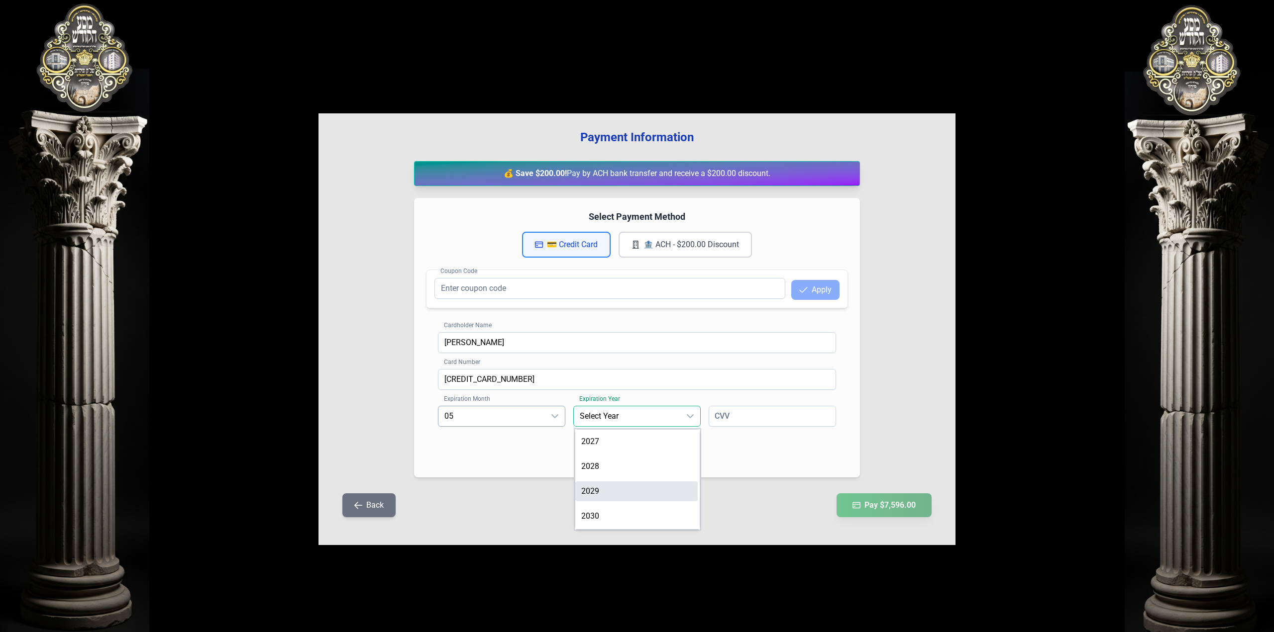
click at [616, 488] on li "2029" at bounding box center [636, 492] width 122 height 20
click at [741, 413] on input at bounding box center [772, 416] width 127 height 21
type input "7243"
click at [628, 524] on div "Back Pay $7,596.00" at bounding box center [636, 512] width 605 height 36
click at [883, 514] on button "Pay $7,596.00" at bounding box center [884, 505] width 100 height 25
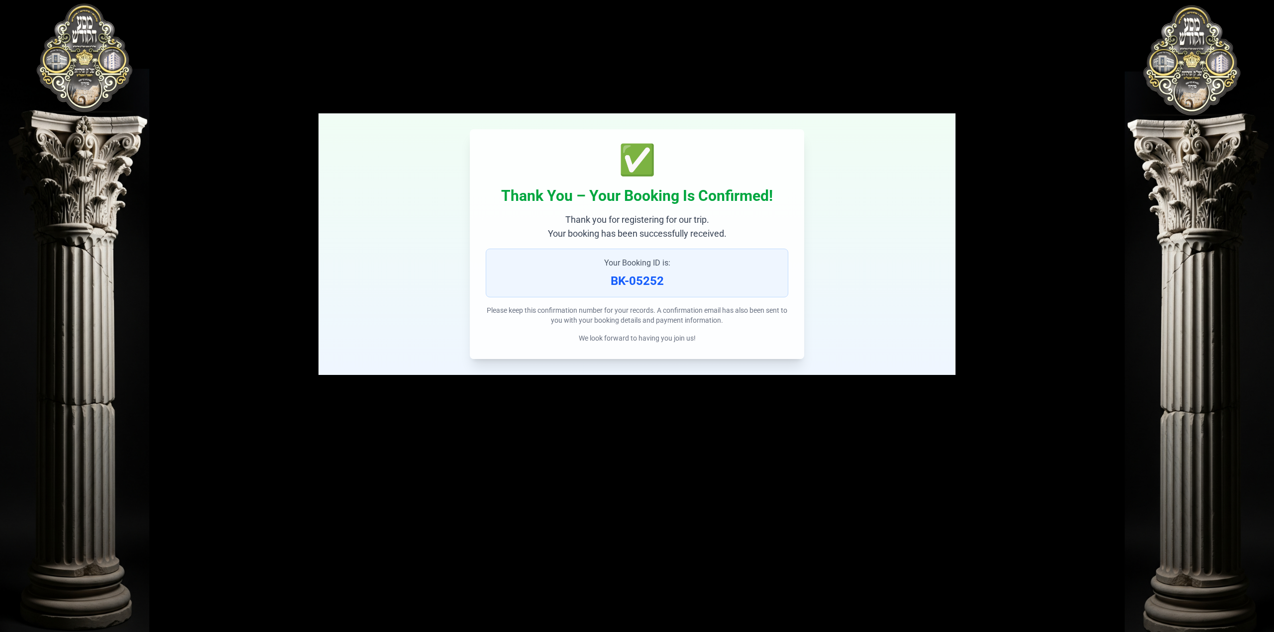
click at [629, 283] on p "BK-05252" at bounding box center [637, 281] width 286 height 16
copy p "BK-05252"
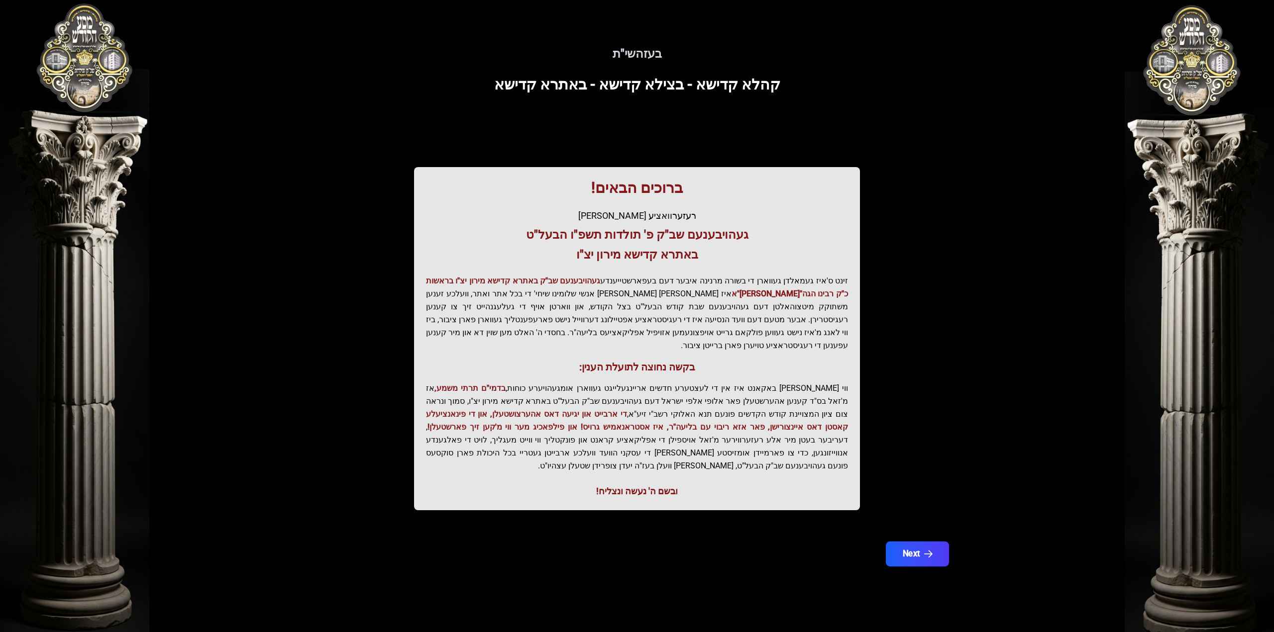
click at [936, 542] on button "Next" at bounding box center [917, 554] width 63 height 25
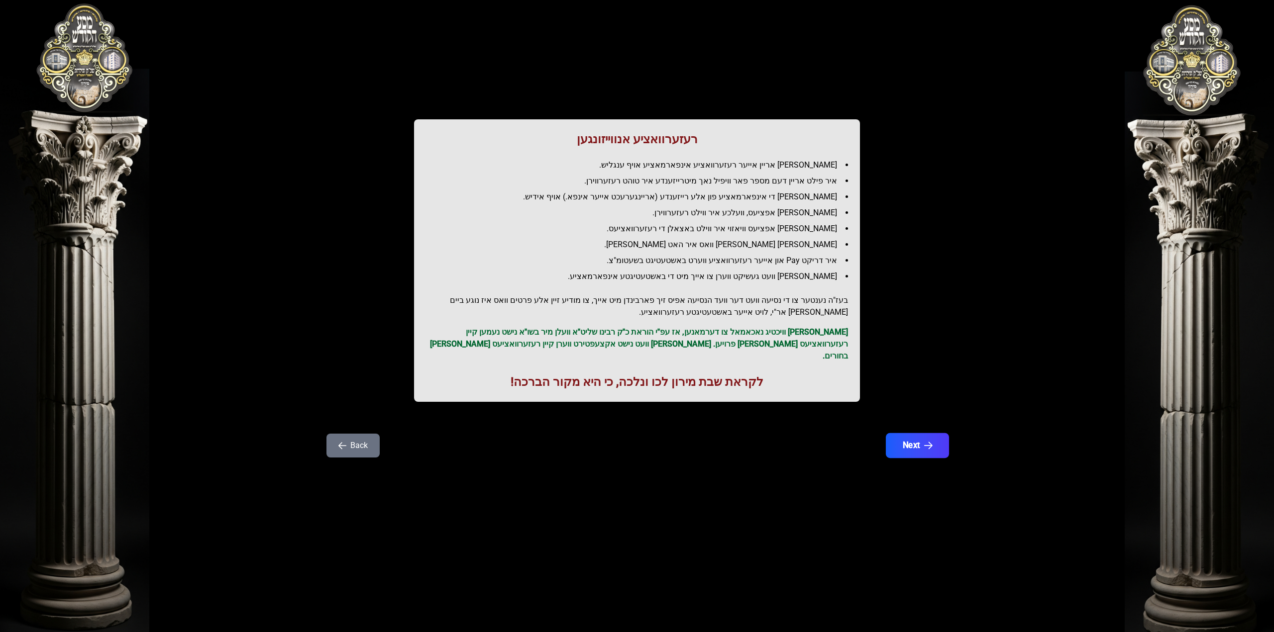
click at [927, 439] on button "Next" at bounding box center [917, 445] width 63 height 25
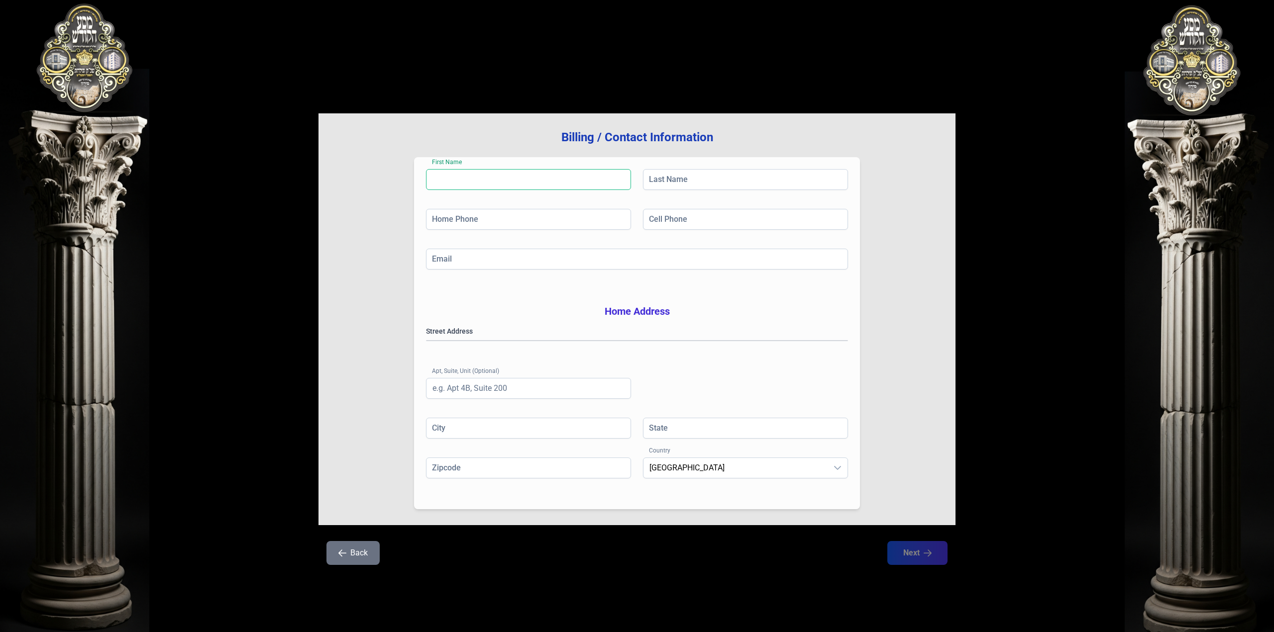
click at [474, 180] on input "First Name" at bounding box center [528, 179] width 205 height 21
type input "[PERSON_NAME]"
type input "[PHONE_NUMBER]"
type input "[EMAIL_ADDRESS][DOMAIN_NAME]"
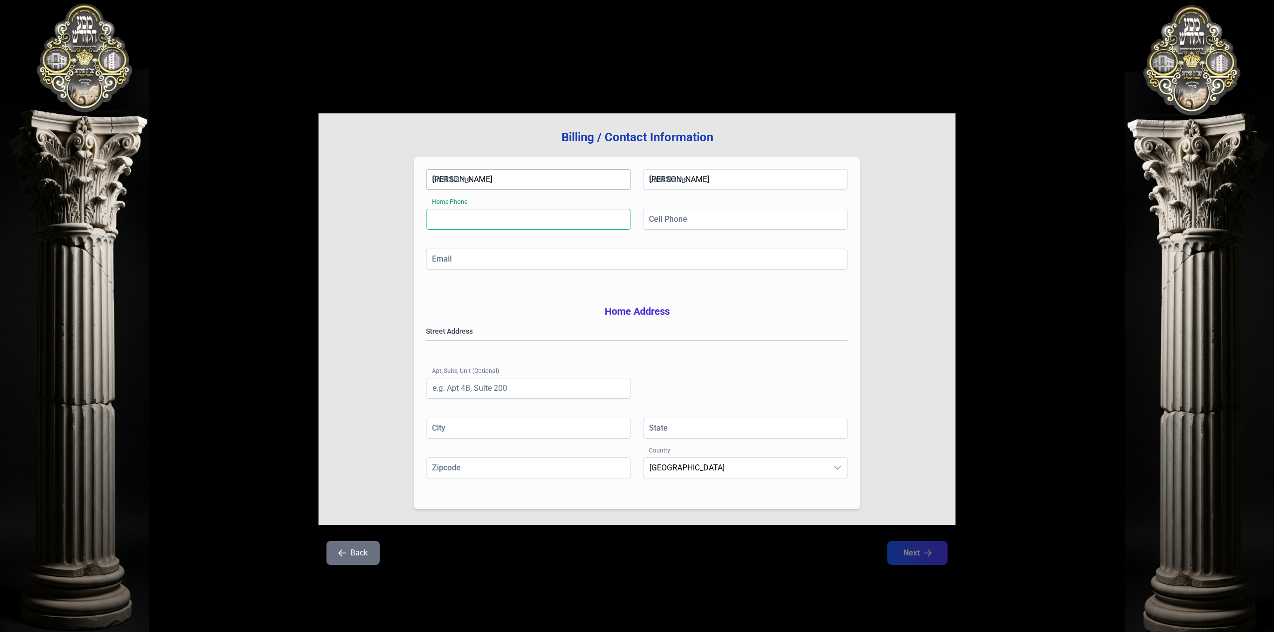
type input "Unit 202"
type input "MONROE"
type input "NY"
type input "10950"
click at [469, 179] on input "Moshe Dוהןג" at bounding box center [528, 179] width 205 height 21
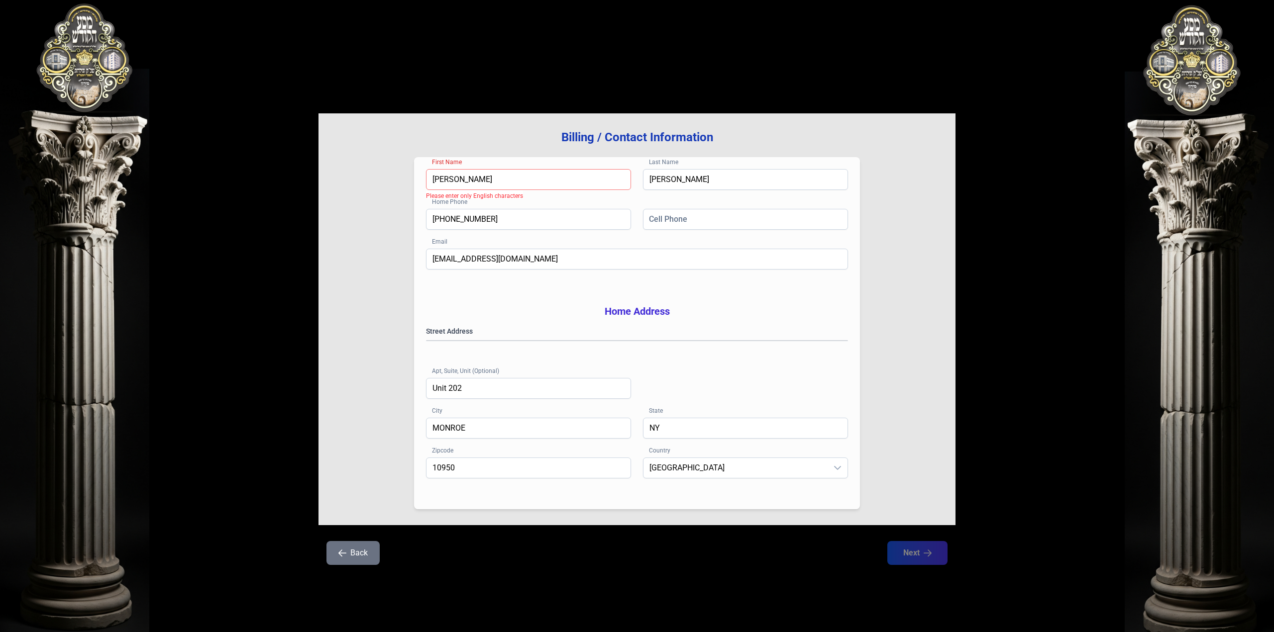
click at [469, 179] on input "Moshe Dוהןג" at bounding box center [528, 179] width 205 height 21
type input "[PERSON_NAME]"
click at [475, 223] on input "[PHONE_NUMBER]" at bounding box center [528, 219] width 205 height 21
click at [475, 222] on input "[PHONE_NUMBER]" at bounding box center [528, 219] width 205 height 21
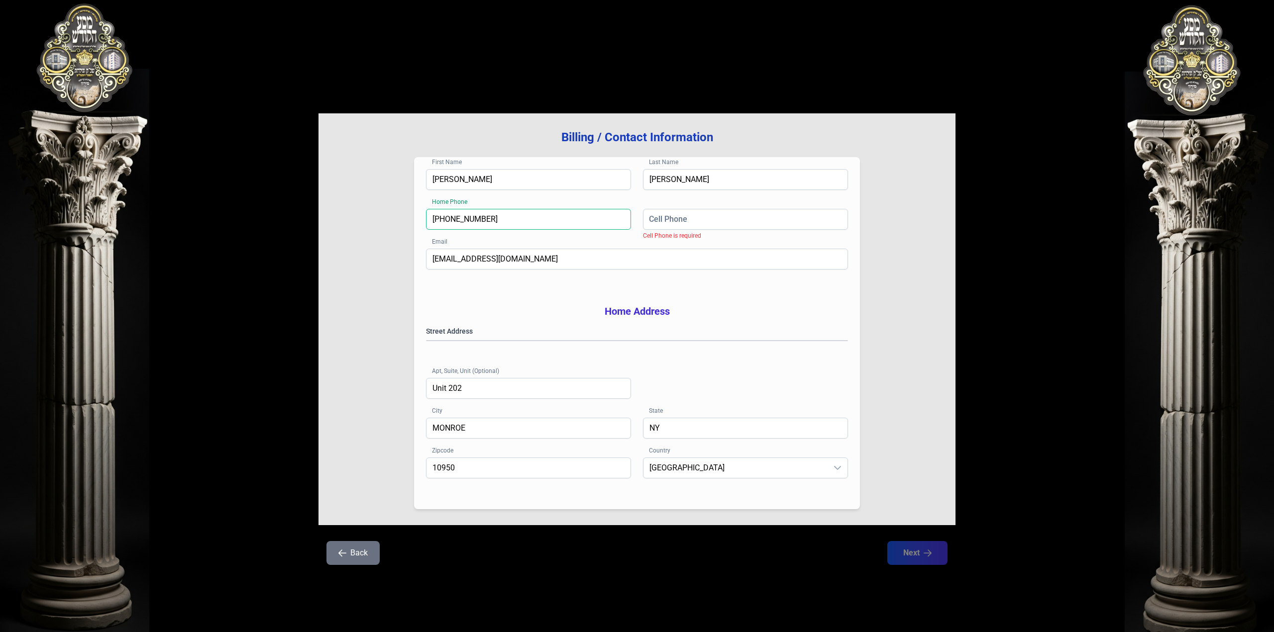
type input "[PHONE_NUMBER]"
click at [426, 341] on gmp-place-autocomplete at bounding box center [426, 341] width 0 height 0
type input "Monroe"
type input "109502160"
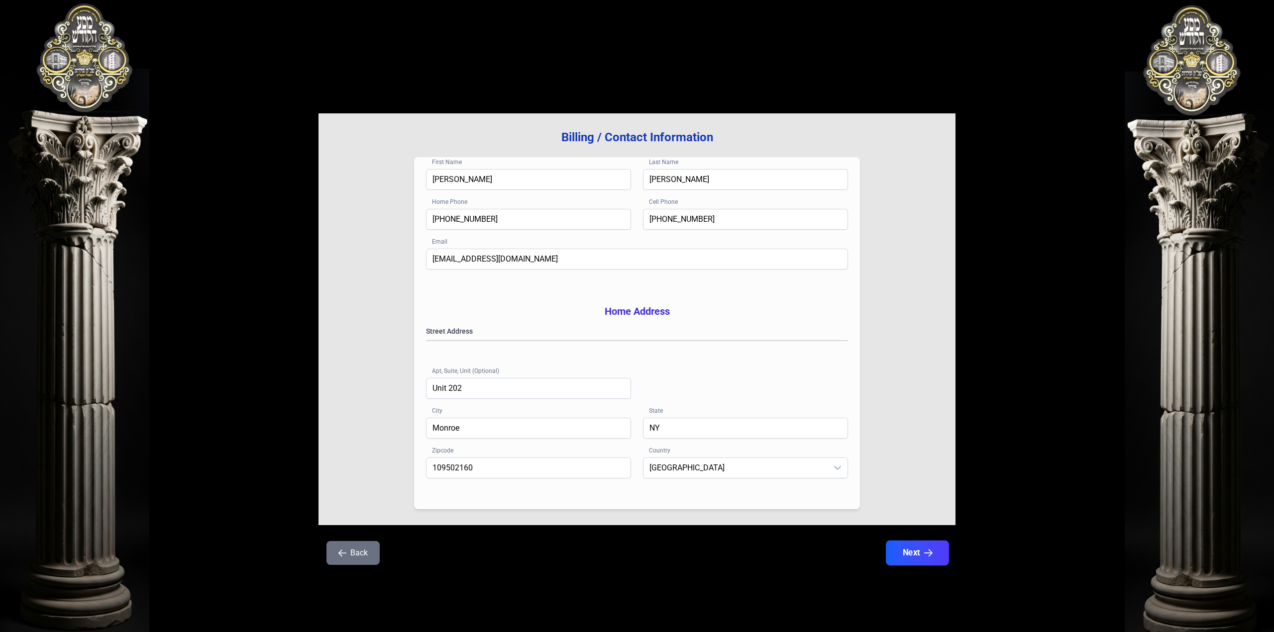
click at [926, 563] on button "Next" at bounding box center [917, 553] width 63 height 25
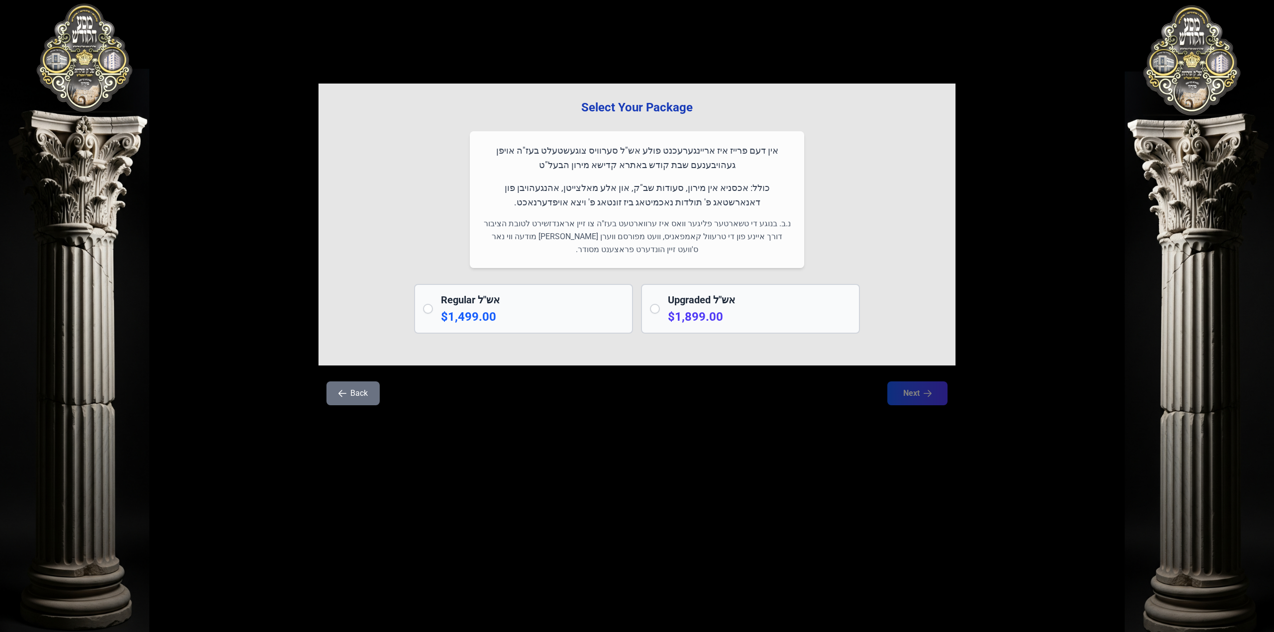
click at [686, 533] on div "בעזהשי"ת 0 1 2 3 4 5 6 Select Your Package אין דעם פרייז איז אריינגערעכנט פולע …" at bounding box center [637, 316] width 1274 height 632
